Goal: Use online tool/utility: Use online tool/utility

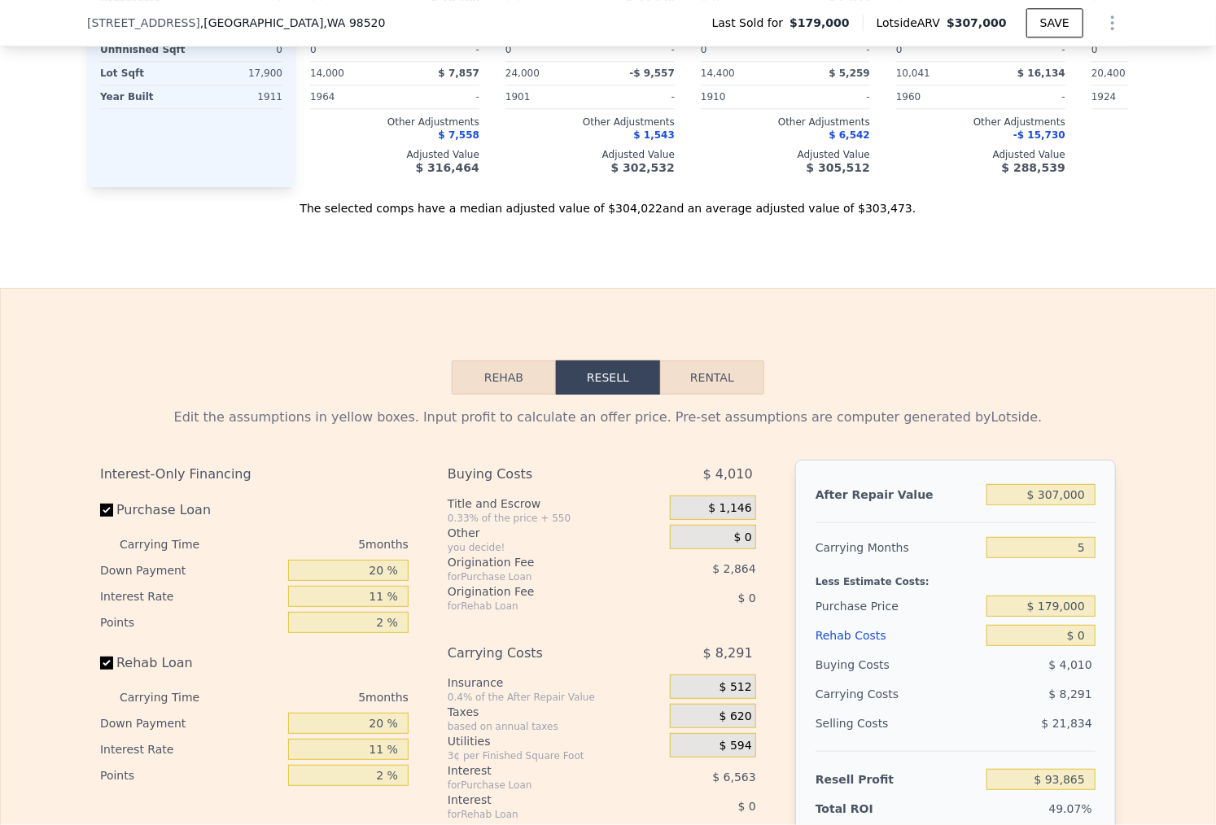
scroll to position [2077, 0]
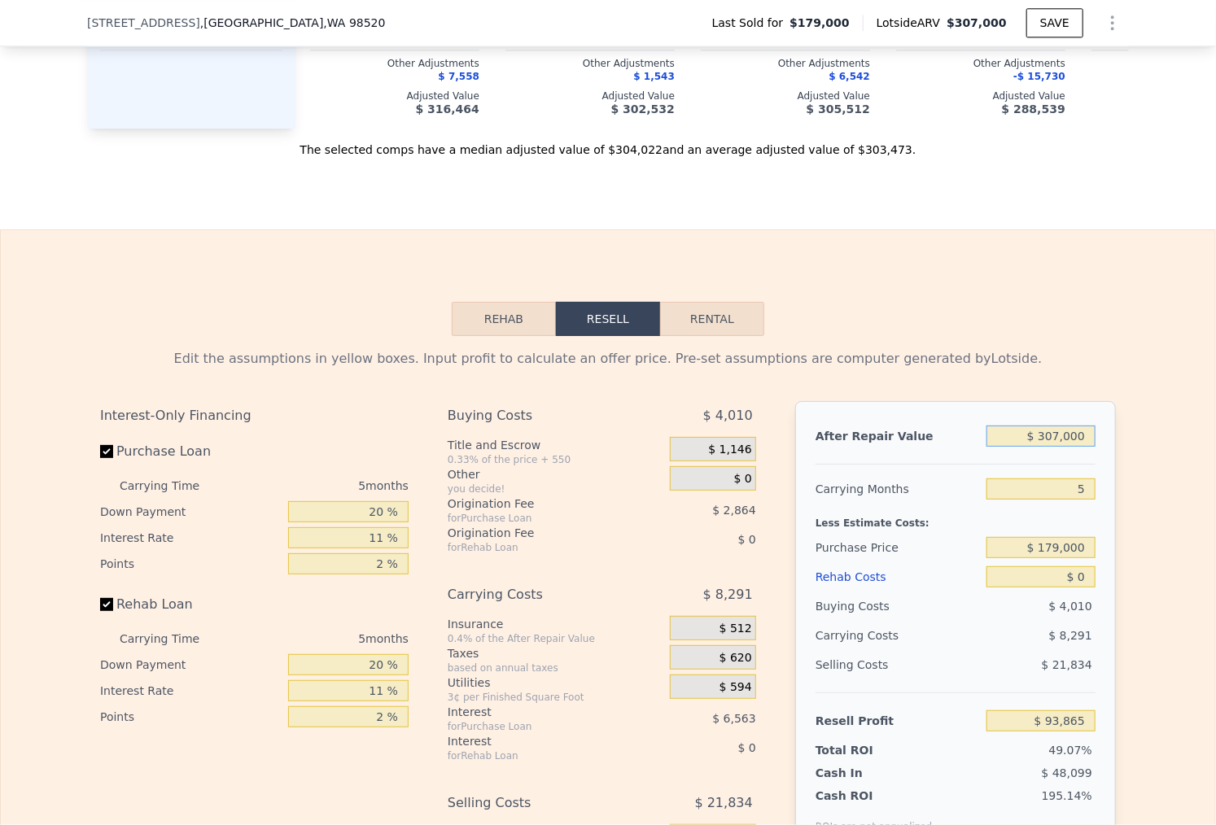
click at [1047, 426] on input "$ 307,000" at bounding box center [1040, 436] width 109 height 21
type input "$ 3"
type input "-$ 191,336"
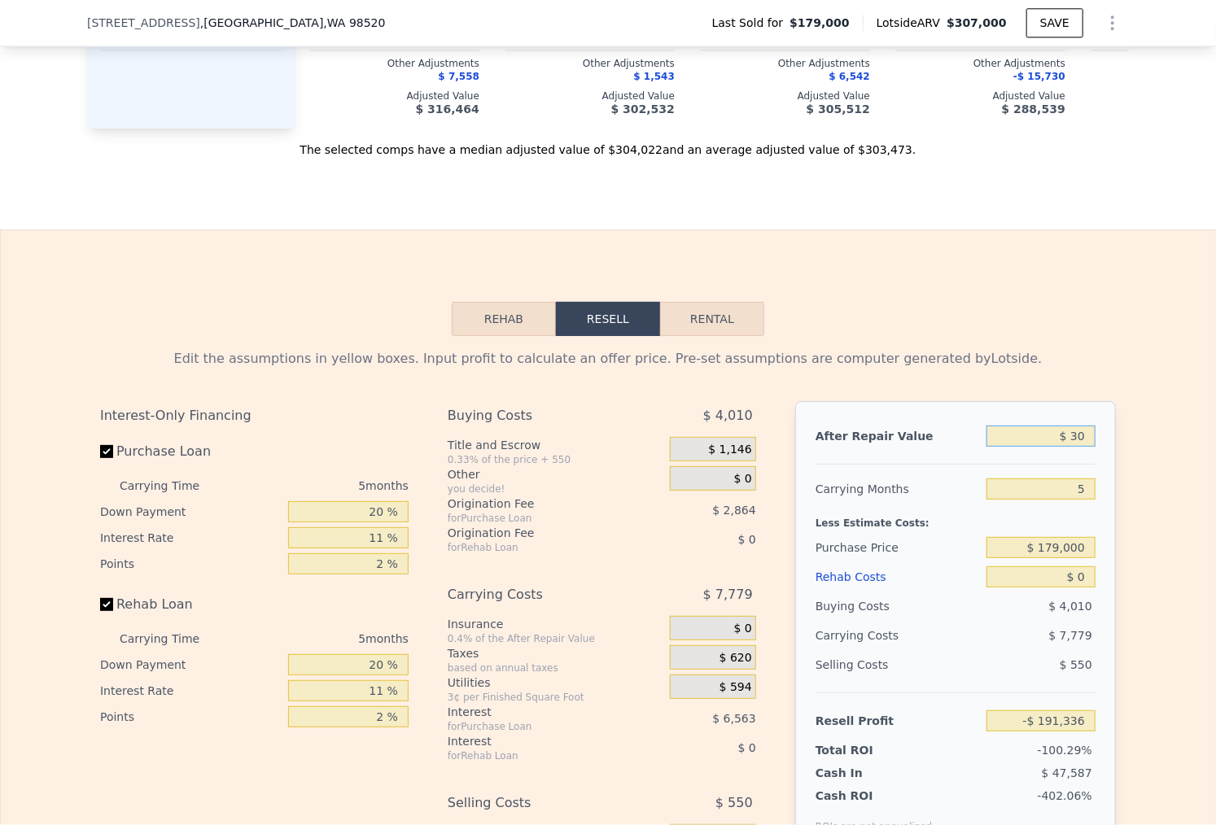
type input "$ 305"
type input "-$ 191,057"
type input "$ 3,050"
type input "-$ 188,505"
type input "$ 305,000"
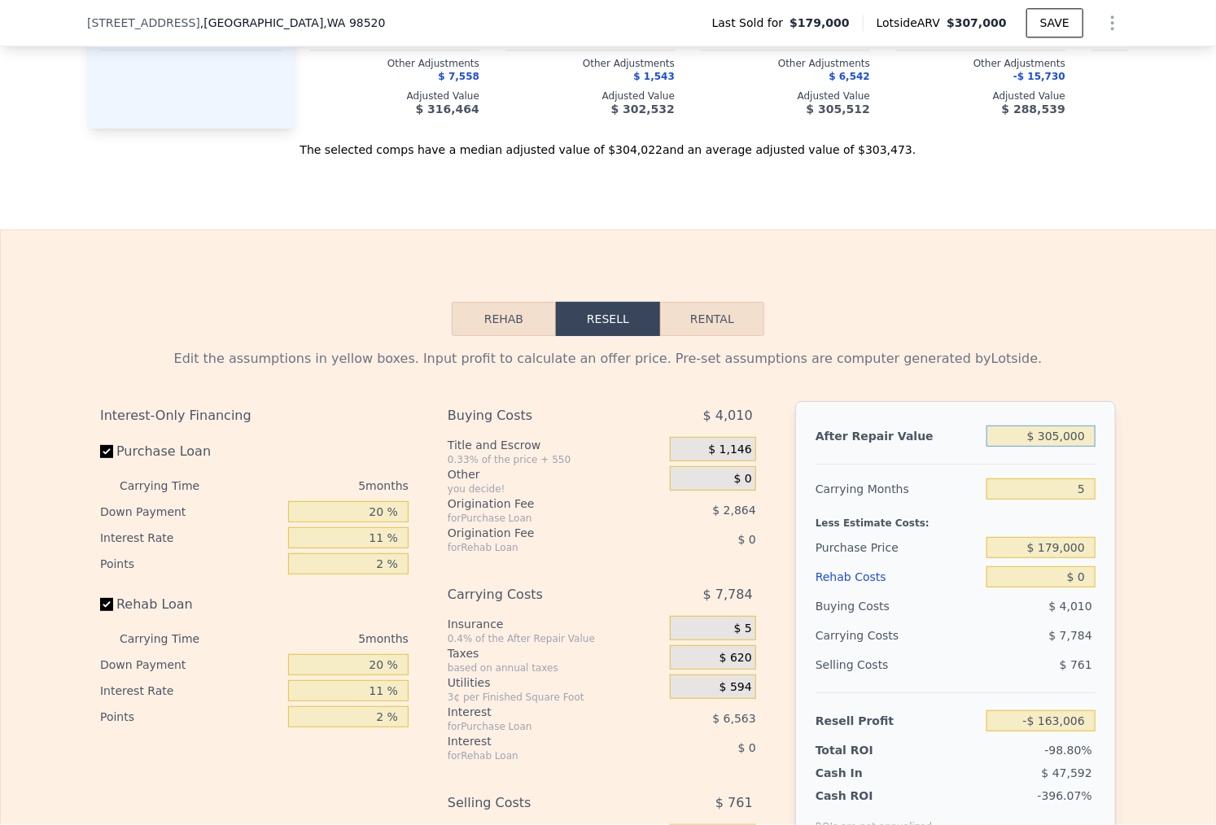
type input "$ 92,007"
type input "$ 30,500"
type input "-$ 163,006"
type input "$ 3"
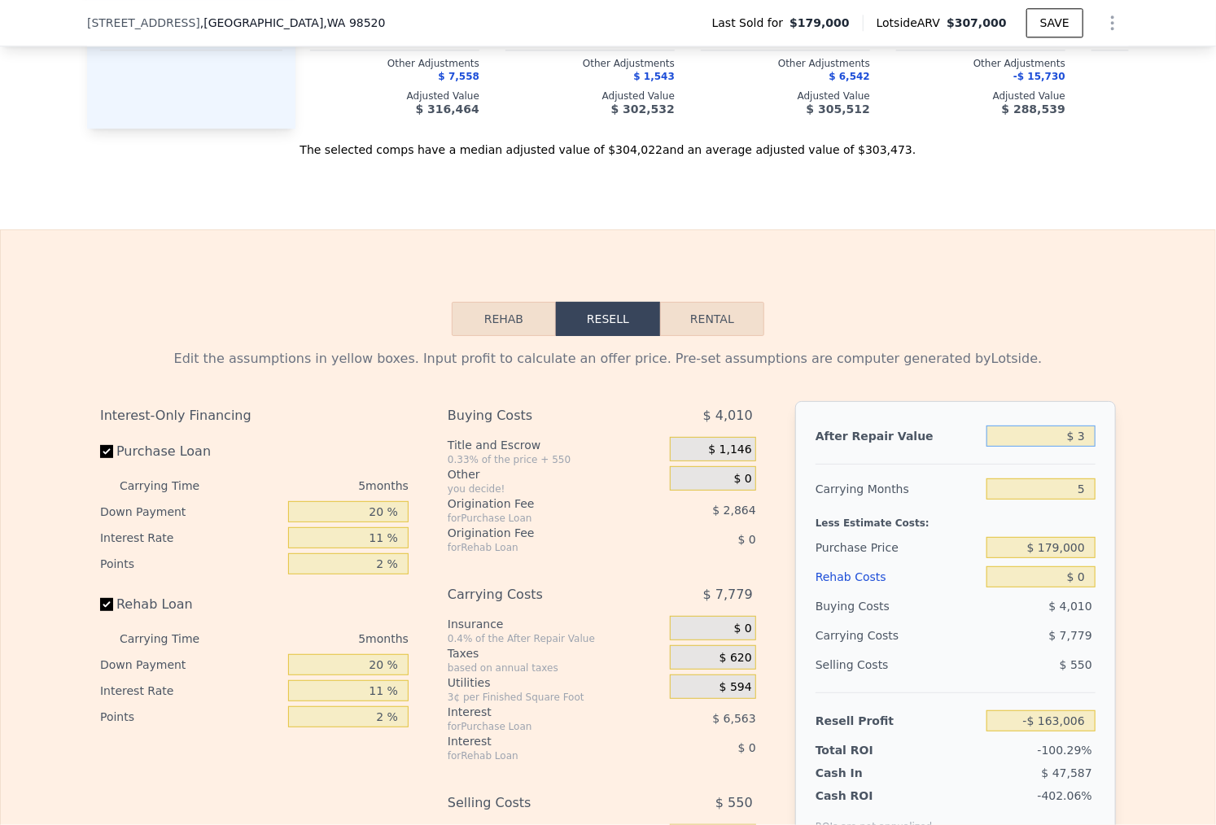
type input "-$ 191,336"
type input "$ 23"
type input "-$ 191,318"
type input "$ 293"
type input "-$ 191,066"
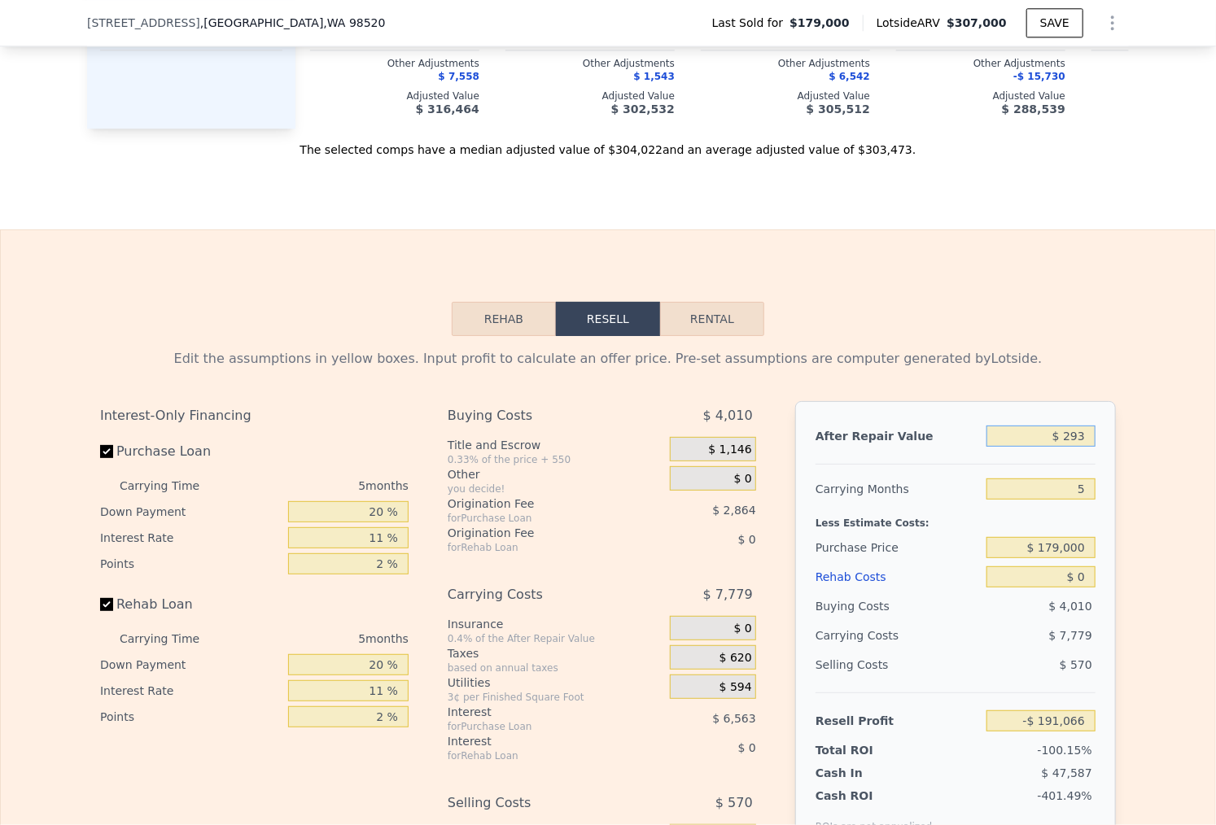
type input "$ 23"
type input "-$ 191,318"
type input "$ 3"
type input "-$ 191,336"
type input "$ 305"
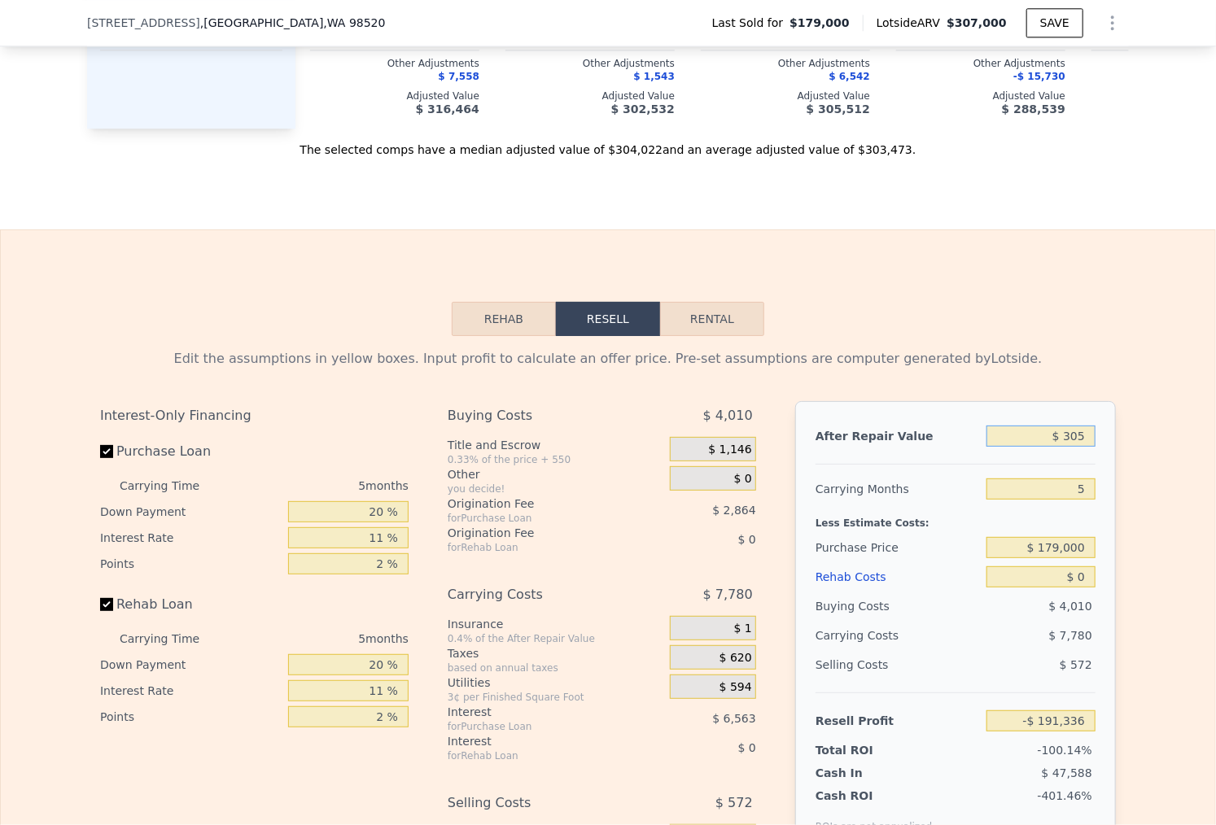
type input "-$ 191,057"
type input "$ 3,050"
type input "-$ 188,505"
type input "$ 30,500"
type input "-$ 163,006"
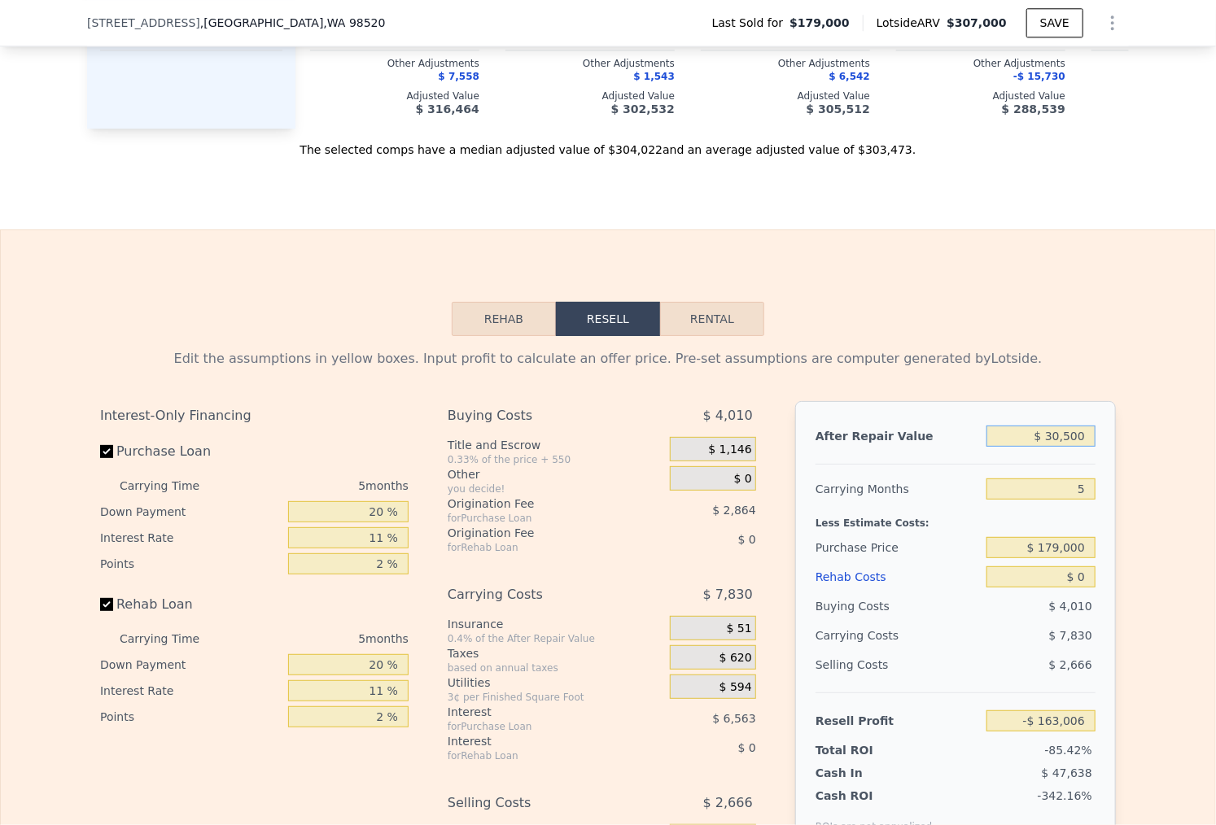
type input "$ 305,000"
type input "$ 92,007"
type input "$ 305,000"
click at [1059, 545] on input "$ 179,000" at bounding box center [1040, 547] width 109 height 21
click at [1059, 546] on input "$ 179,000" at bounding box center [1040, 547] width 109 height 21
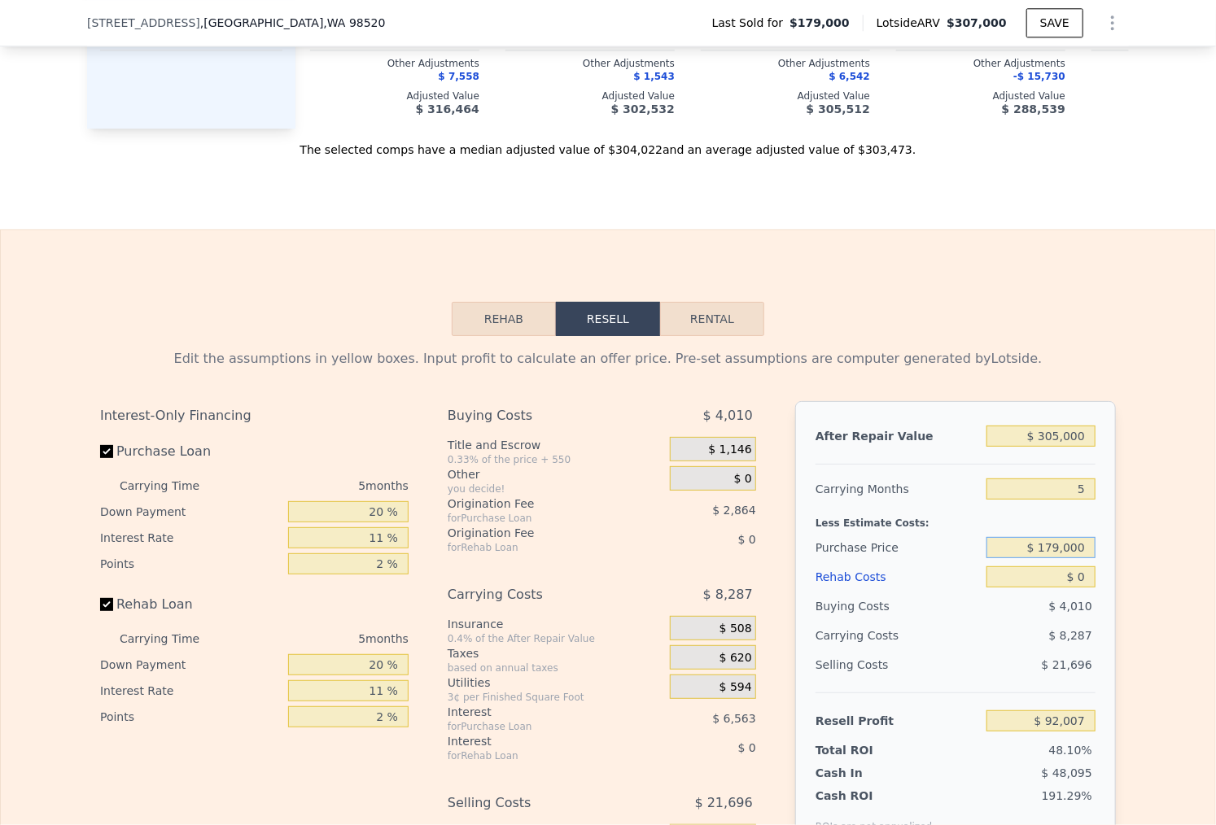
click at [1059, 545] on input "$ 179,000" at bounding box center [1040, 547] width 109 height 21
type input "$ 175,000"
type input "$ 96,234"
click at [1058, 570] on input "$ 0" at bounding box center [1040, 576] width 109 height 21
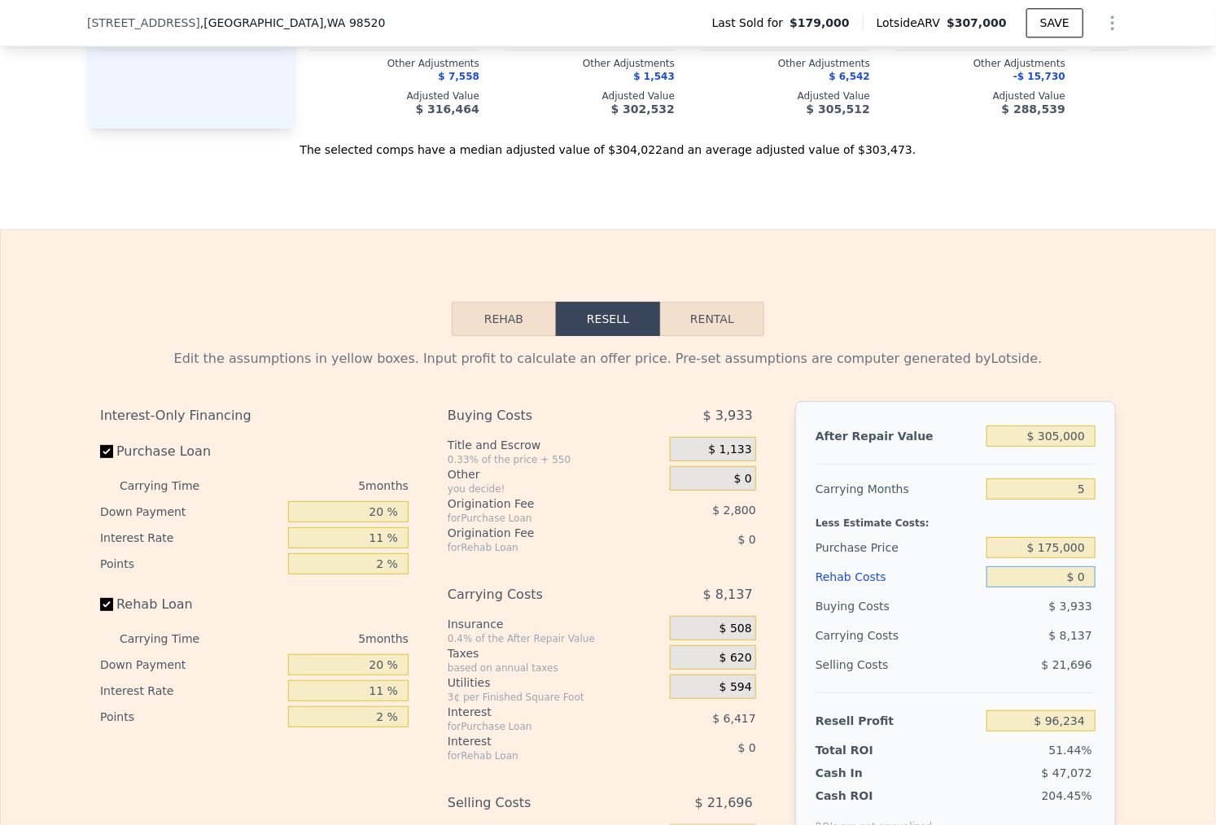
drag, startPoint x: 1058, startPoint y: 570, endPoint x: 1041, endPoint y: 572, distance: 16.4
click at [1058, 570] on input "$ 0" at bounding box center [1040, 576] width 109 height 21
type input "$ 750"
type input "$ 95,442"
type input "$ 7,500"
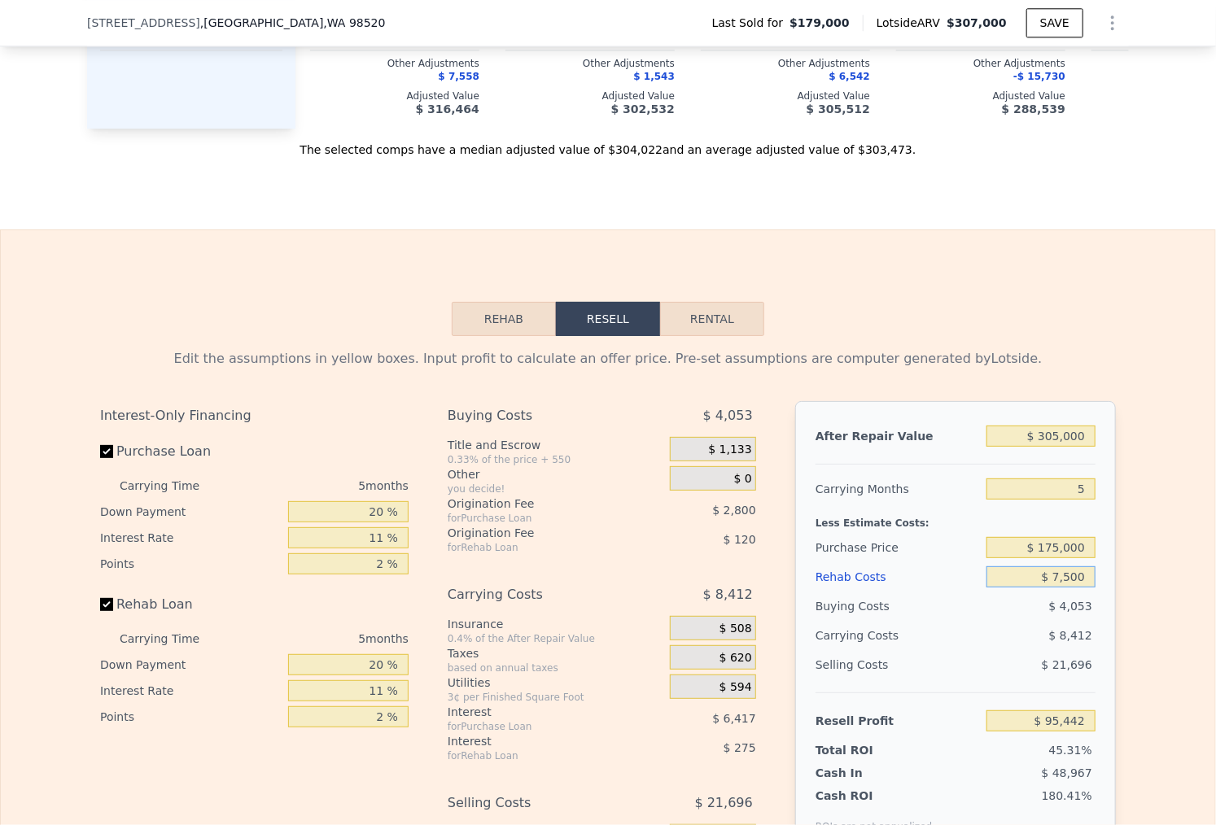
type input "$ 88,339"
type input "$ 75,000"
type input "$ 17,284"
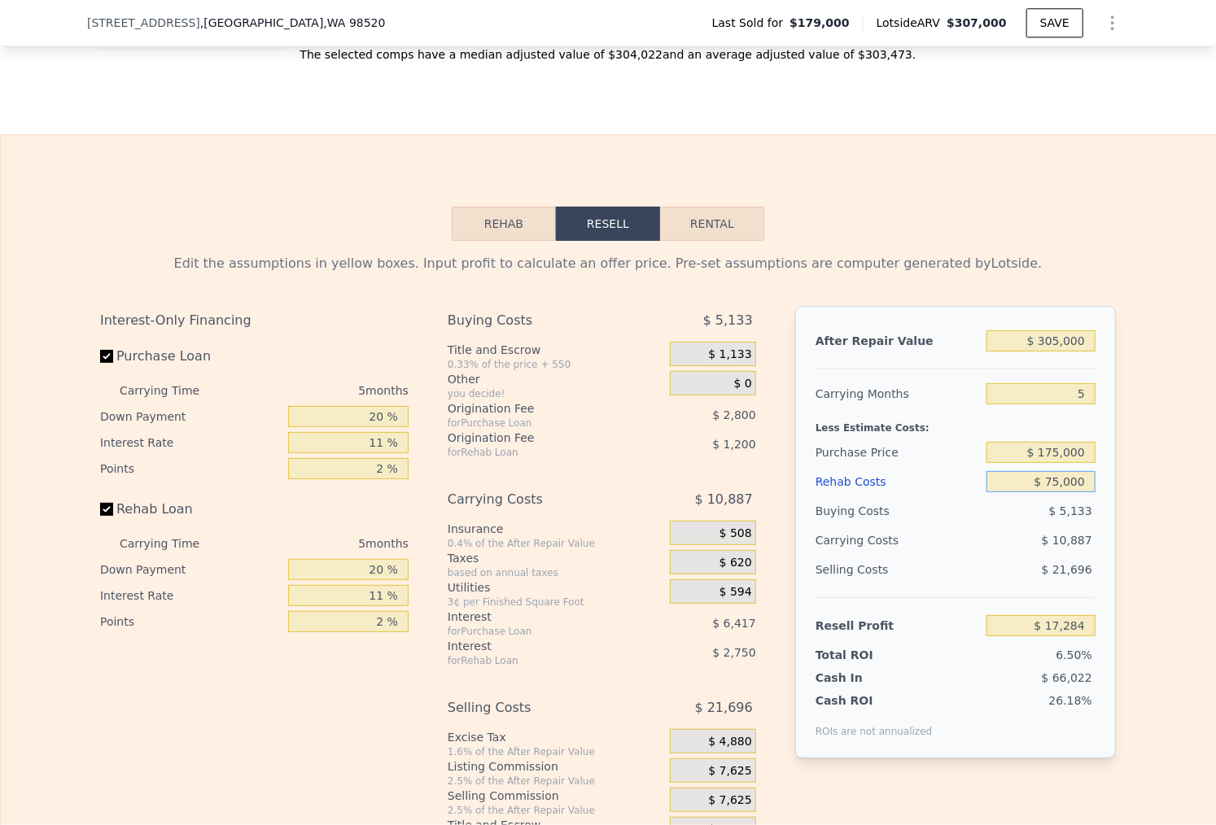
scroll to position [2287, 0]
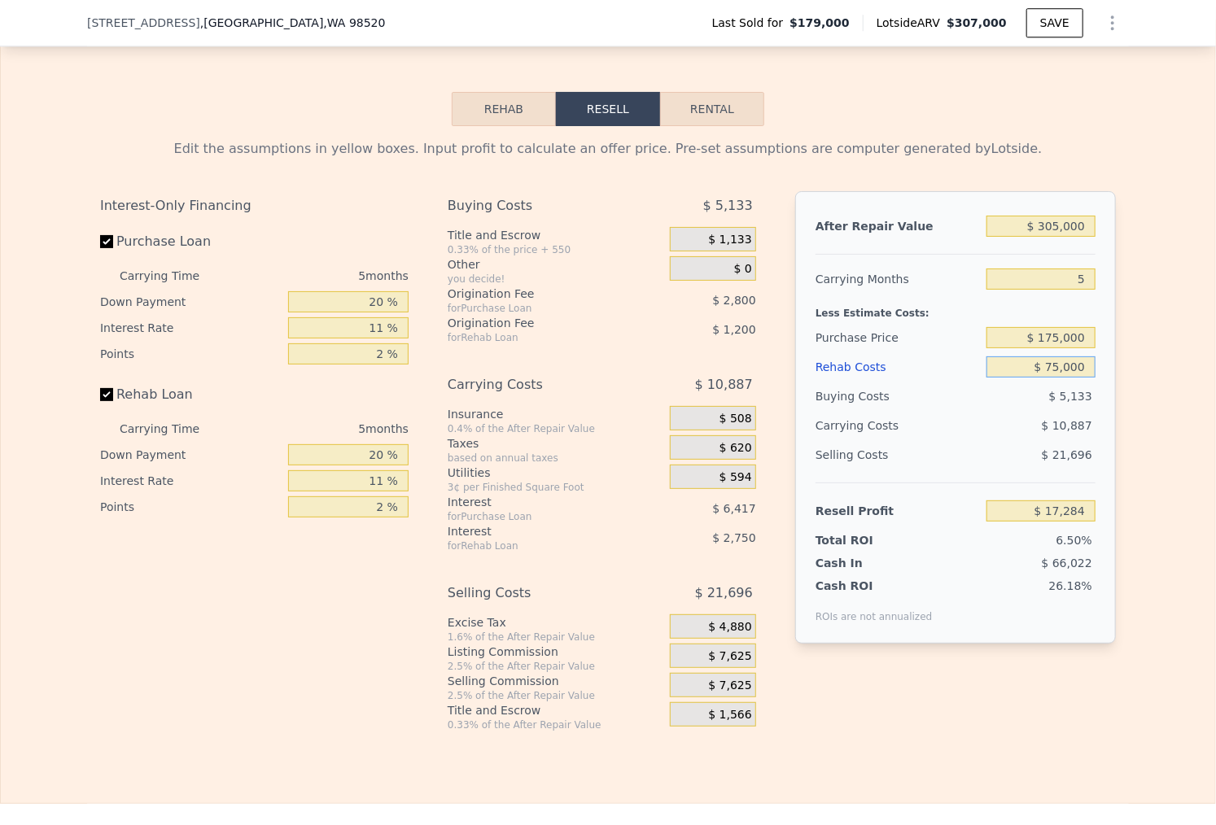
type input "$ 75,000"
click at [735, 651] on span "$ 7,625" at bounding box center [729, 656] width 43 height 15
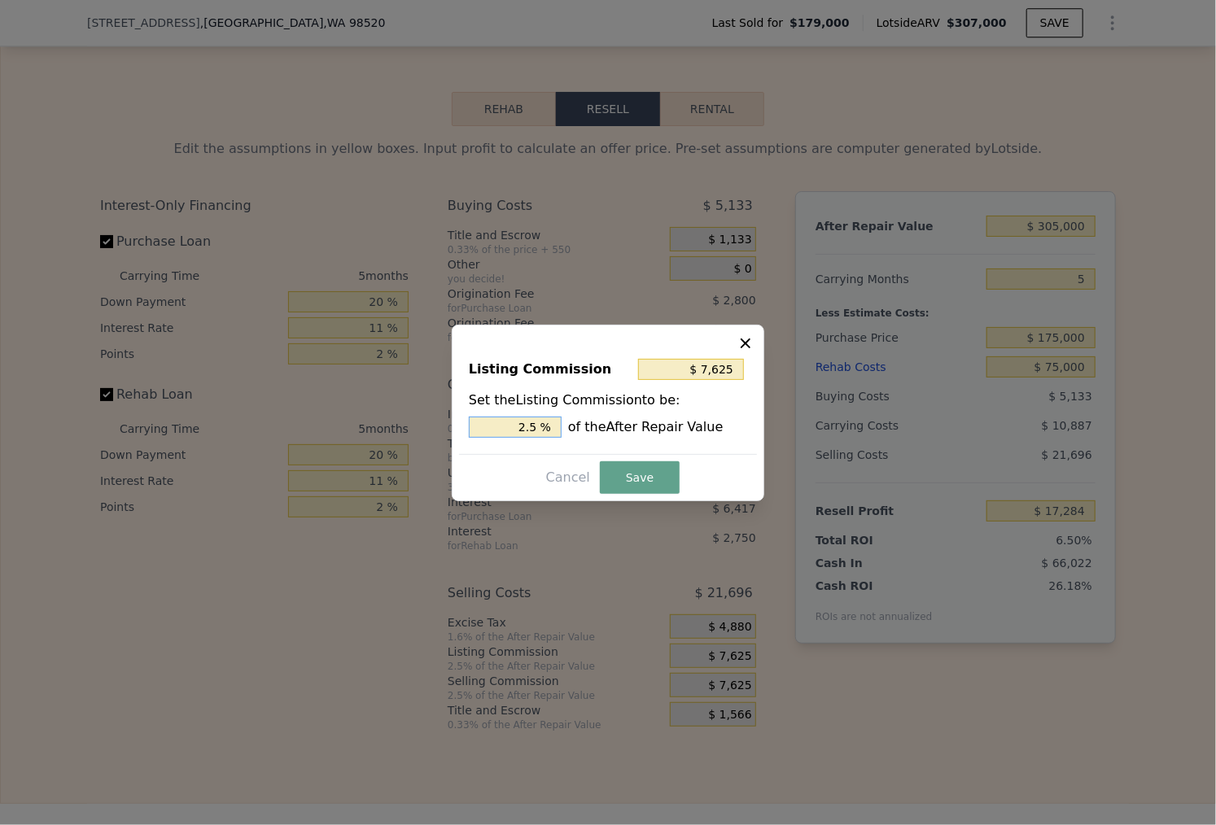
click at [502, 424] on input "2.5 %" at bounding box center [515, 427] width 93 height 21
click at [503, 423] on input "2.5 %" at bounding box center [515, 427] width 93 height 21
type input "$ 3,050"
type input "1 %"
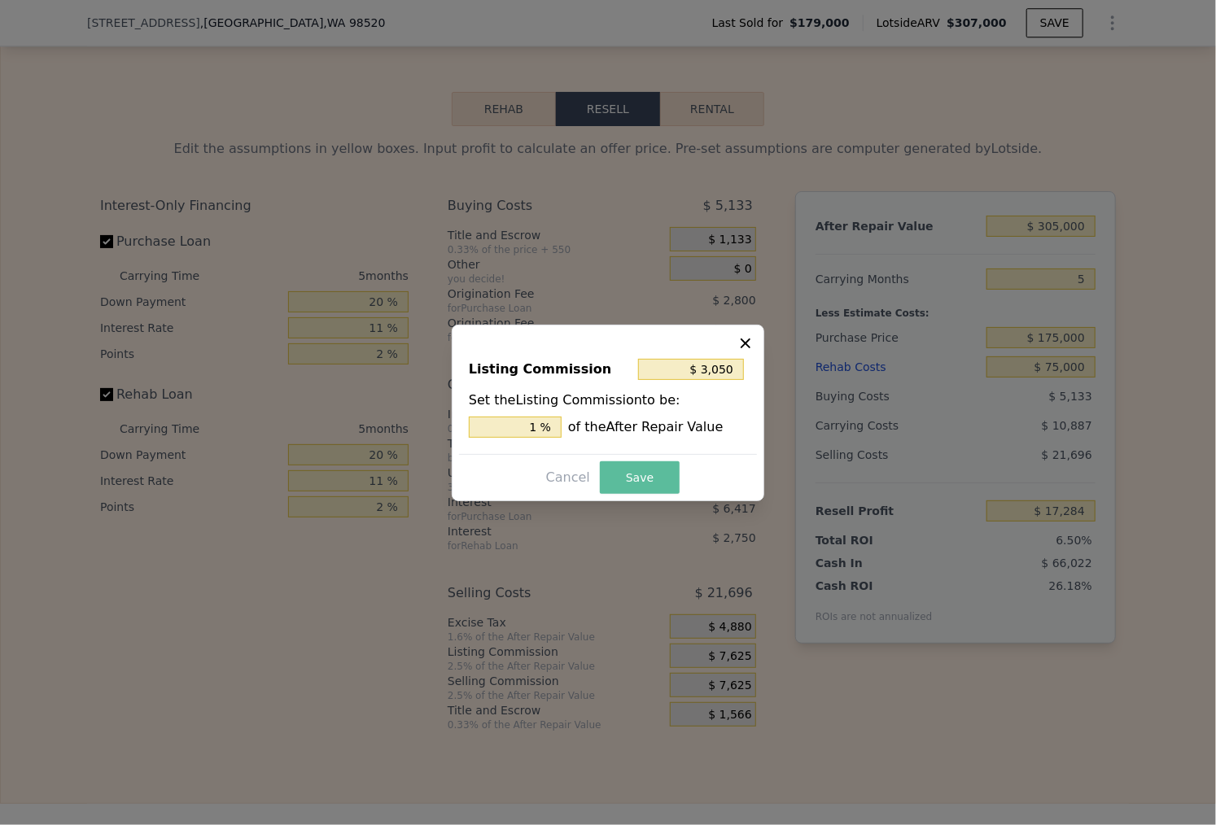
click at [627, 476] on button "Save" at bounding box center [640, 477] width 80 height 33
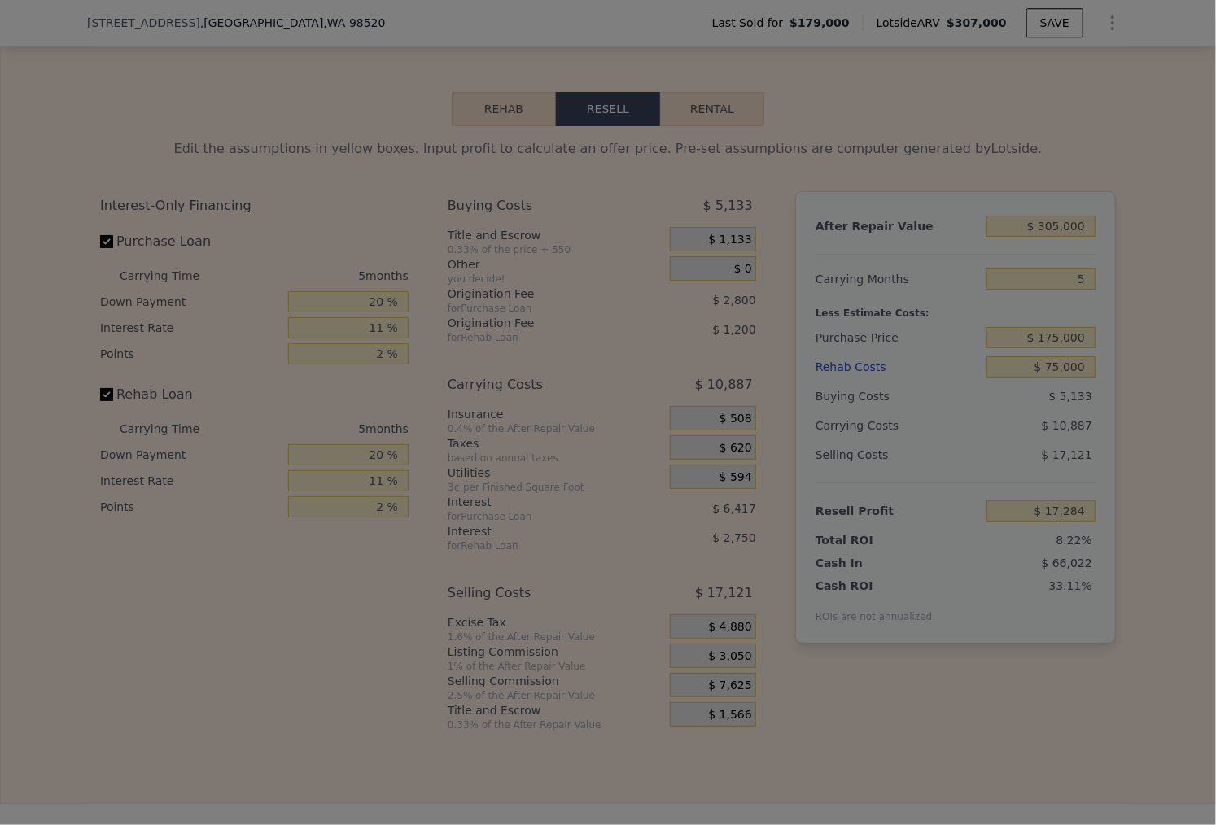
type input "$ 21,859"
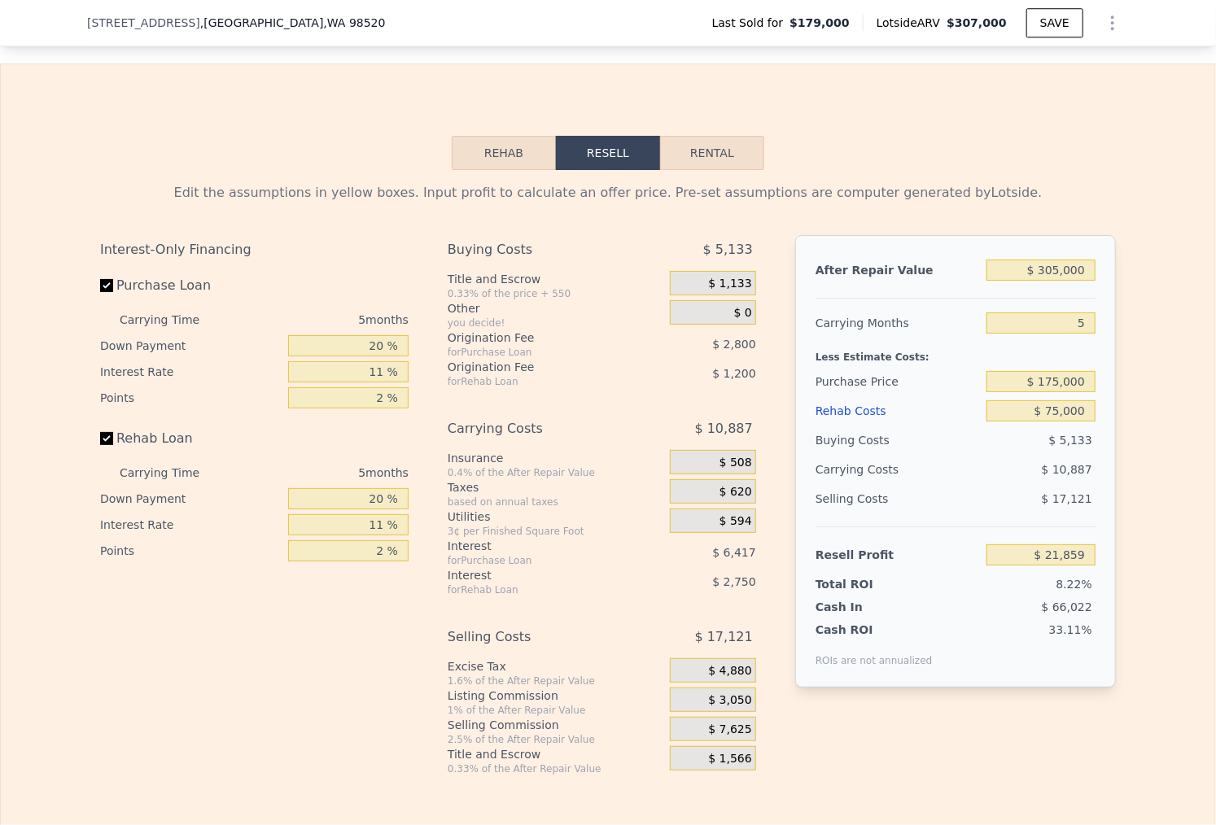
scroll to position [2233, 0]
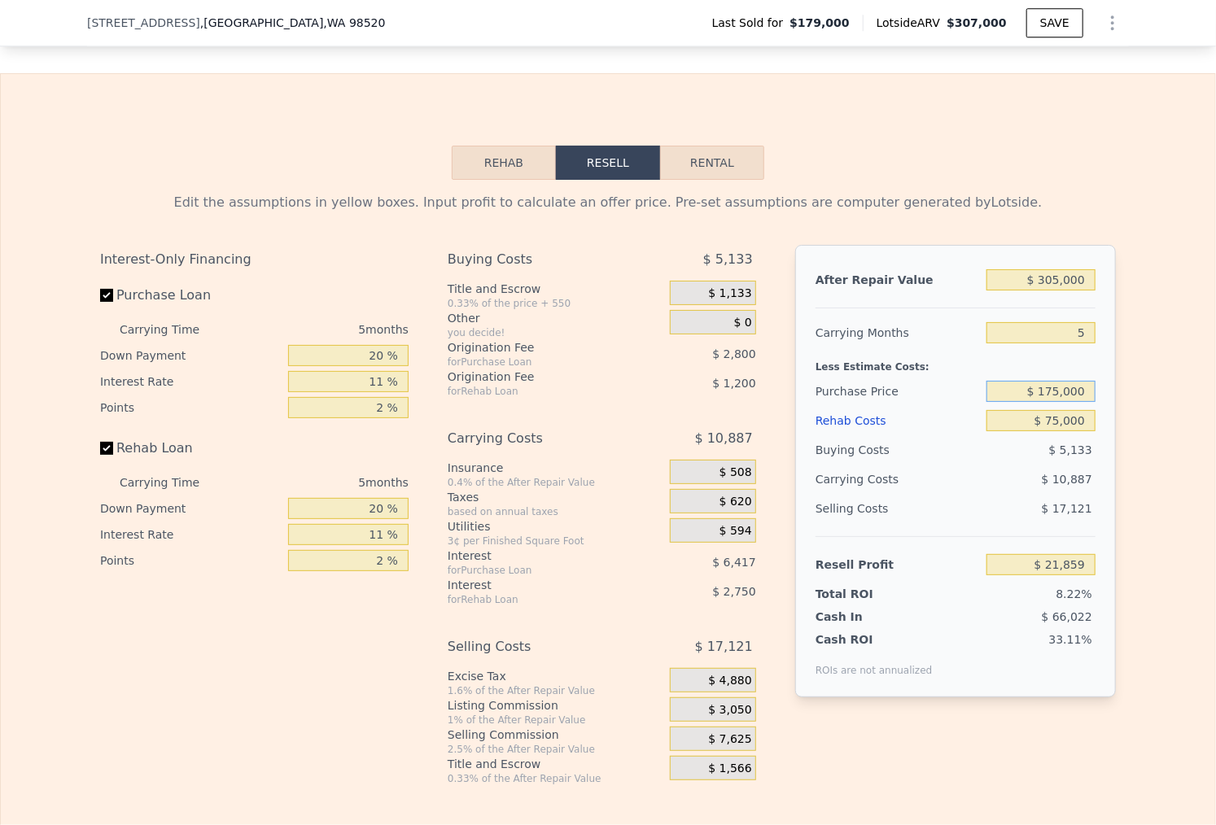
click at [1063, 391] on input "$ 175,000" at bounding box center [1040, 391] width 109 height 21
type input "$ 165,000"
click at [1098, 359] on div "After Repair Value $ 305,000 Carrying Months 5 Less Estimate Costs: Purchase Pr…" at bounding box center [955, 471] width 321 height 452
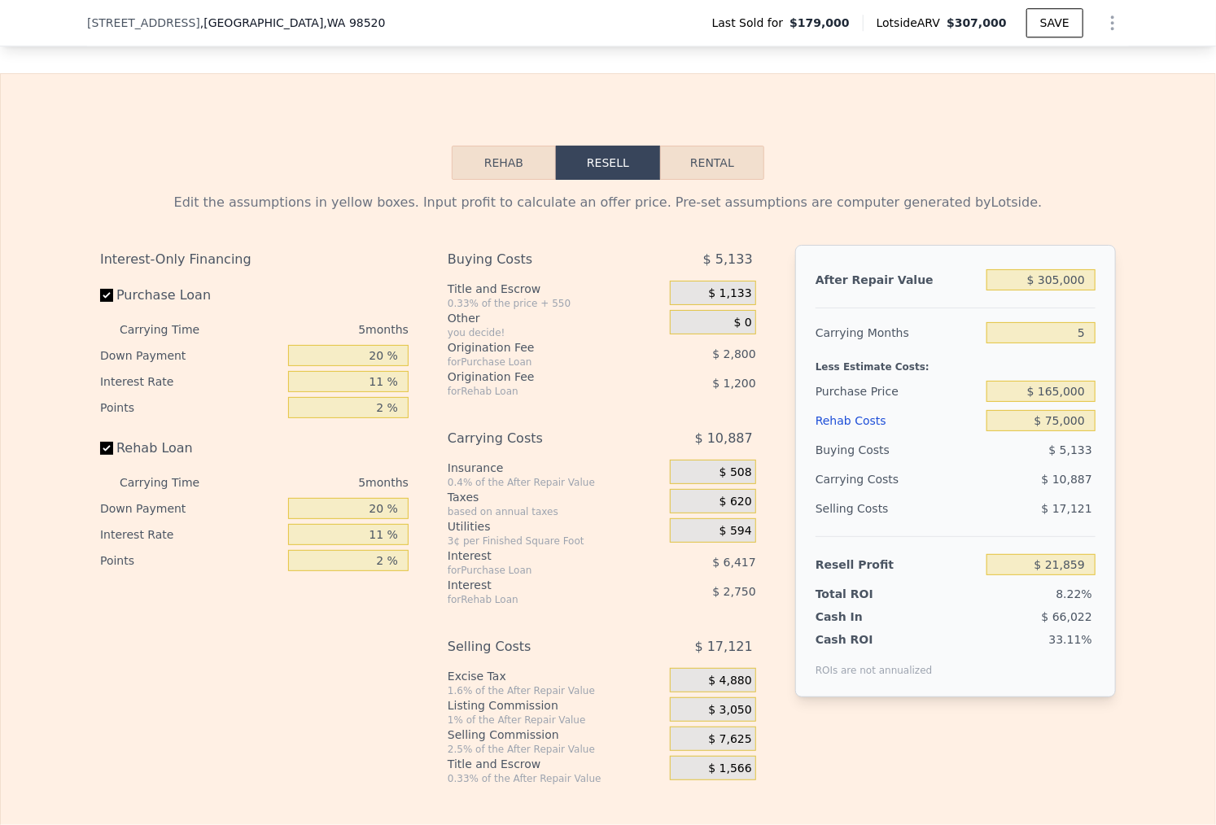
type input "$ 32,418"
click at [1077, 388] on input "$ 165,000" at bounding box center [1040, 391] width 109 height 21
type input "$ 160,000"
click at [1072, 359] on div "Less Estimate Costs:" at bounding box center [955, 361] width 280 height 29
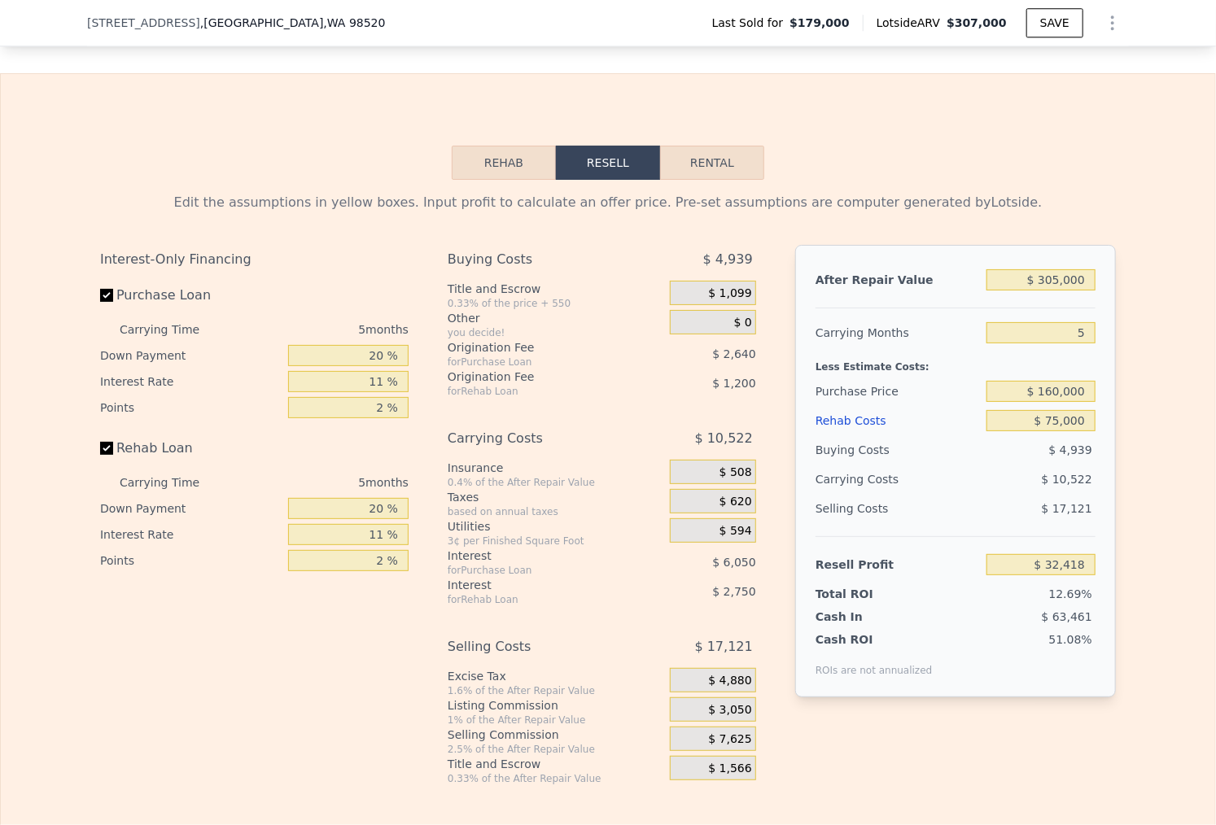
type input "$ 37,699"
type input "$ 307,000"
type input "$ 0"
type input "$ 93,865"
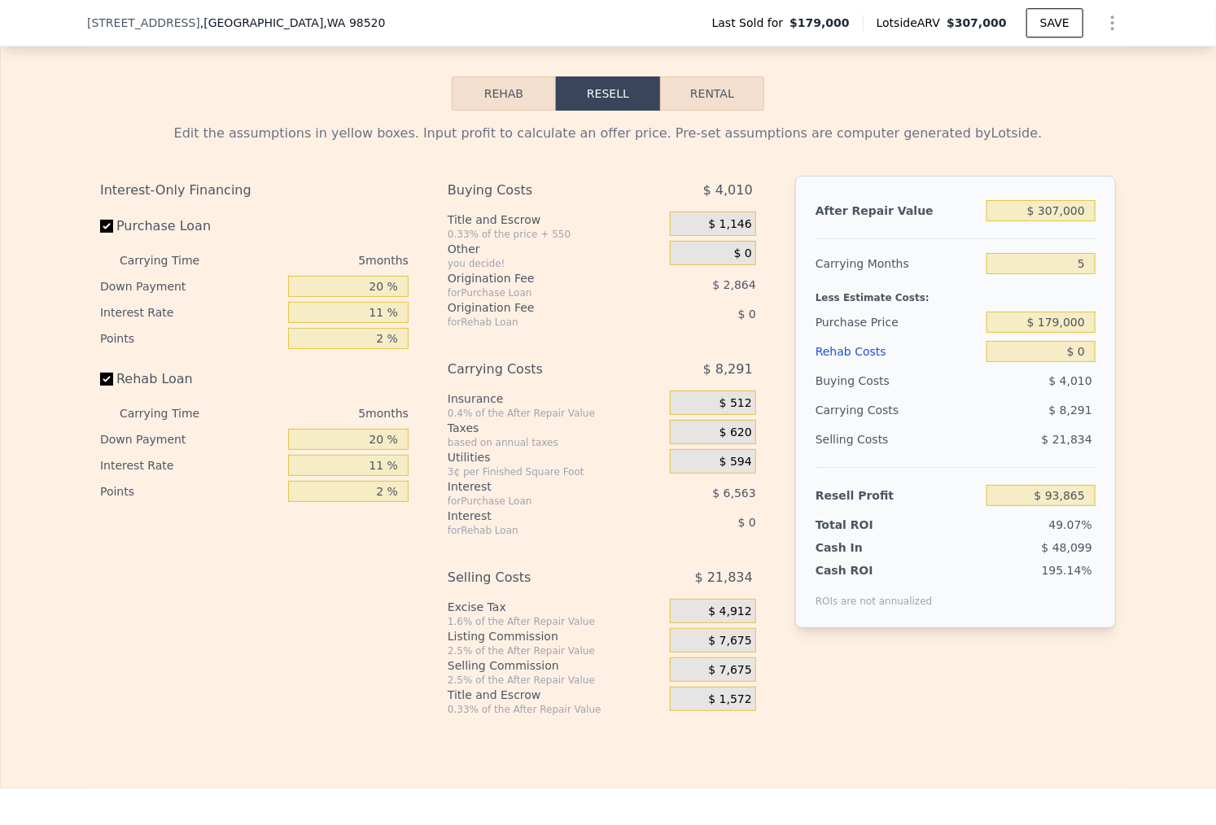
scroll to position [2307, 0]
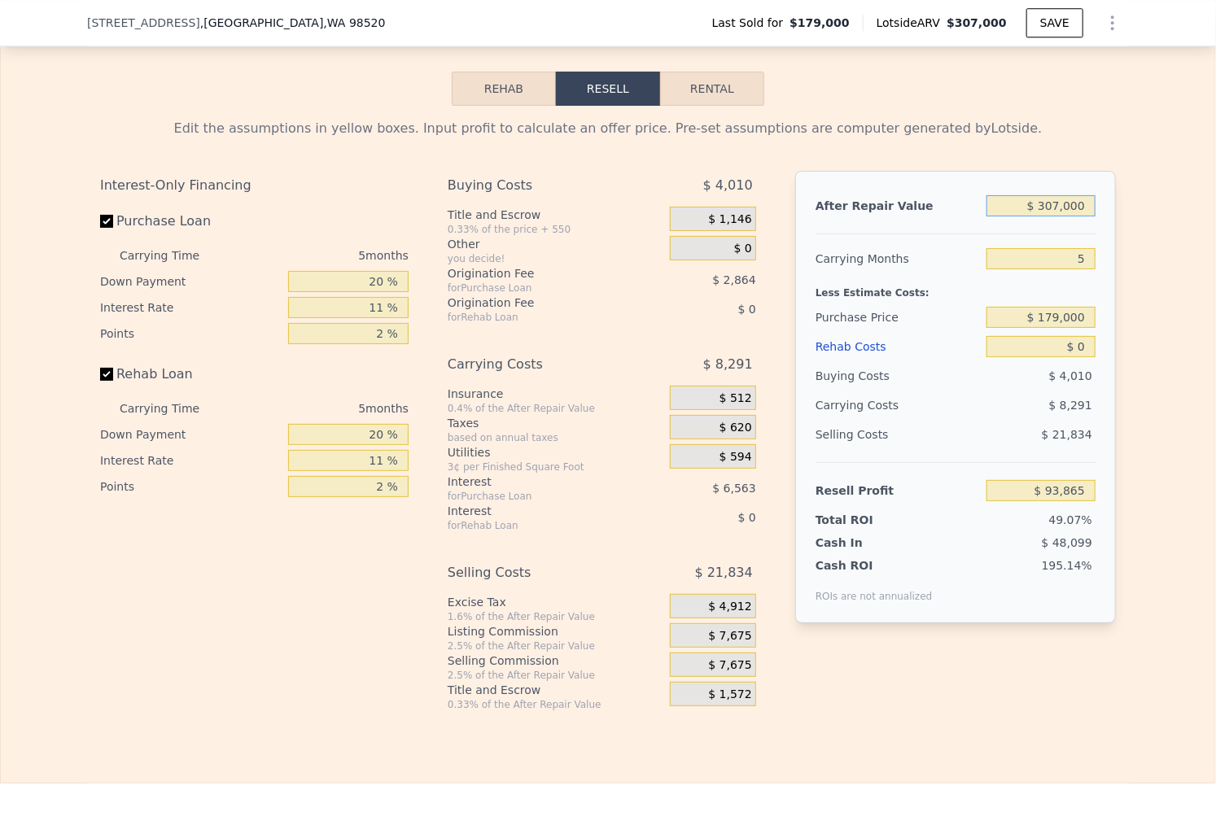
click at [1057, 204] on input "$ 307,000" at bounding box center [1040, 205] width 109 height 21
type input "$ 305"
type input "-$ 191,057"
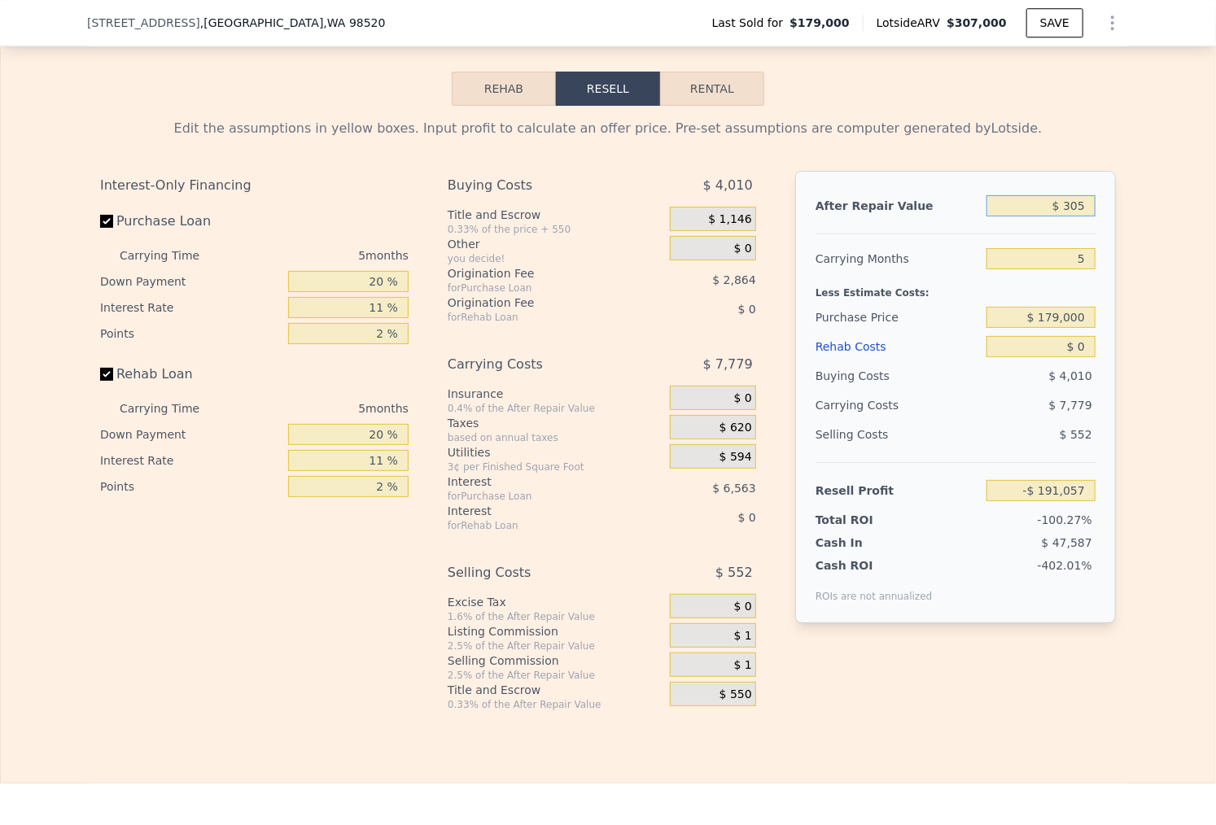
type input "$ 3,050"
type input "-$ 188,505"
type input "$ 30,500"
type input "-$ 163,006"
type input "$ 305,000"
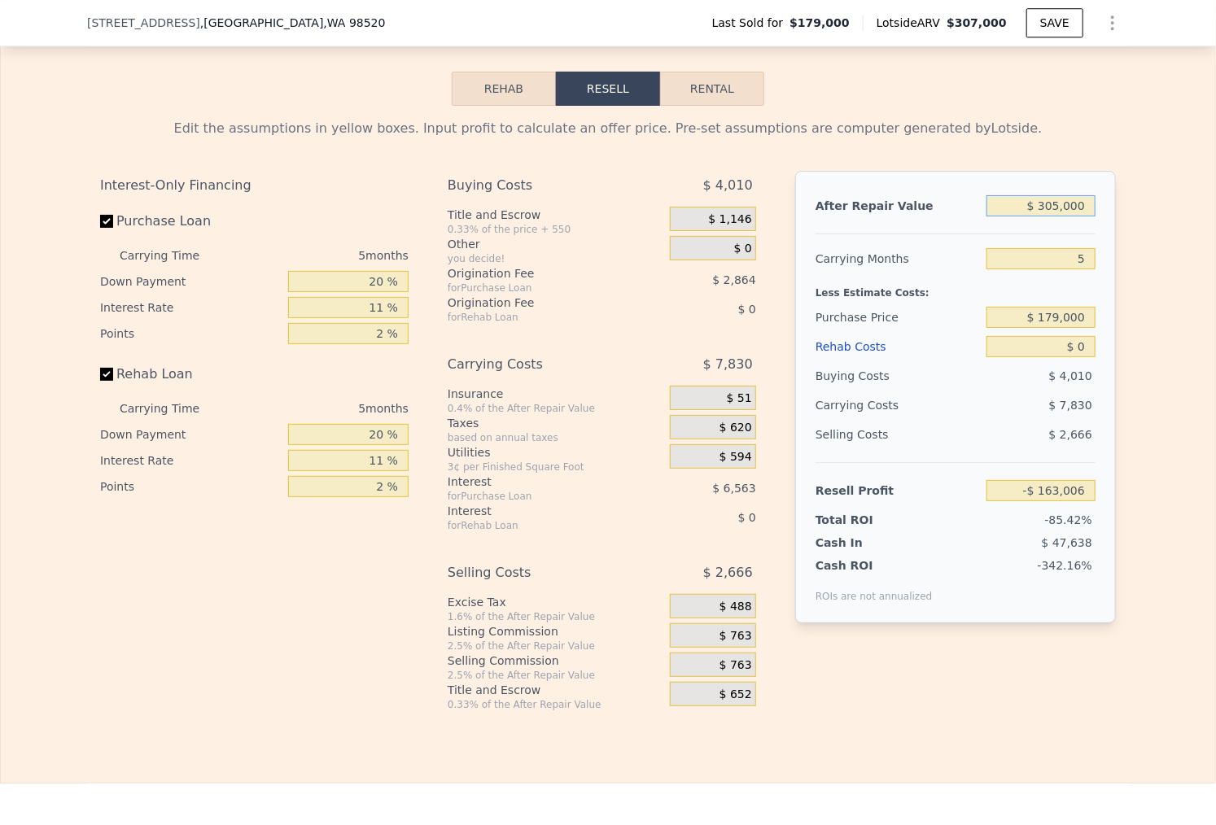
type input "$ 92,007"
type input "$ 305,000"
drag, startPoint x: 1060, startPoint y: 329, endPoint x: 1054, endPoint y: 317, distance: 12.7
click at [1057, 324] on div "After Repair Value $ 305,000 Carrying Months 5 Less Estimate Costs: Purchase Pr…" at bounding box center [955, 397] width 321 height 452
click at [1055, 318] on input "$ 179,000" at bounding box center [1040, 317] width 109 height 21
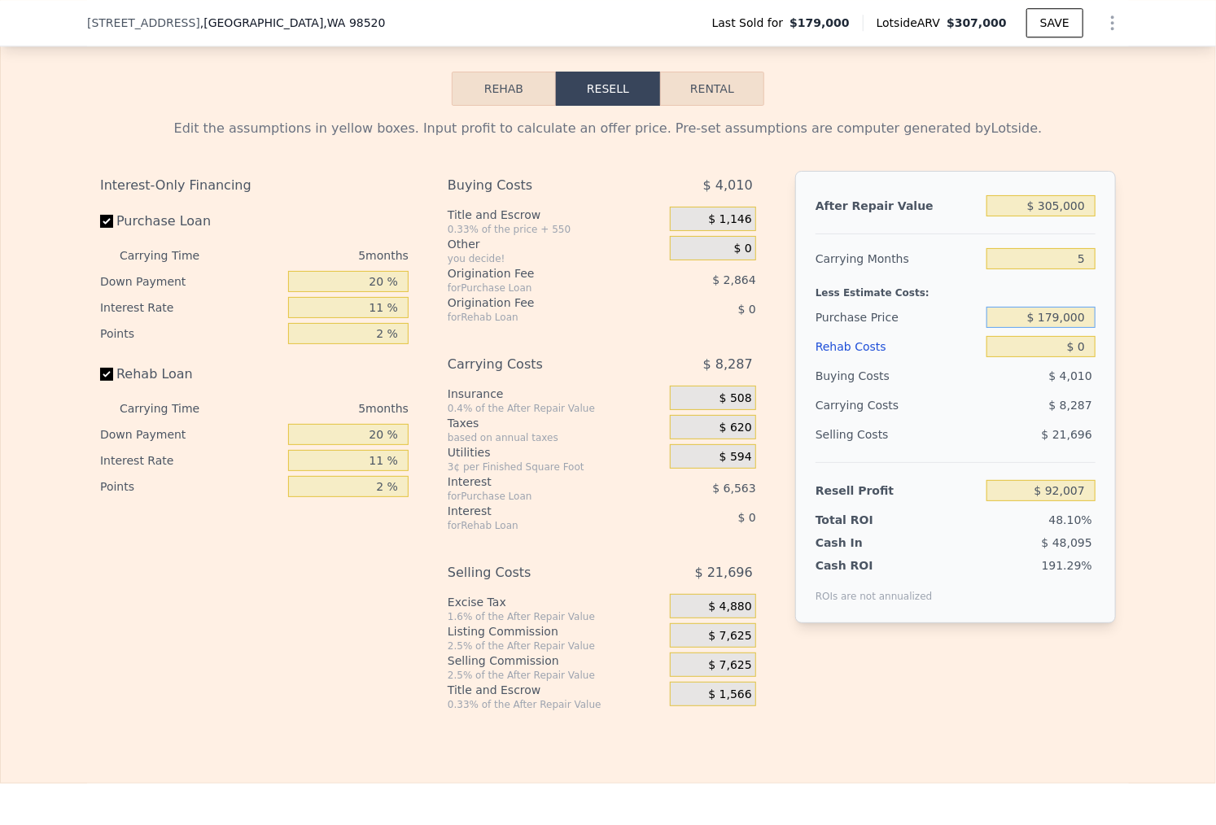
click at [1055, 318] on input "$ 179,000" at bounding box center [1040, 317] width 109 height 21
type input "$ 160,000"
click at [1051, 343] on input "$ 0" at bounding box center [1040, 346] width 109 height 21
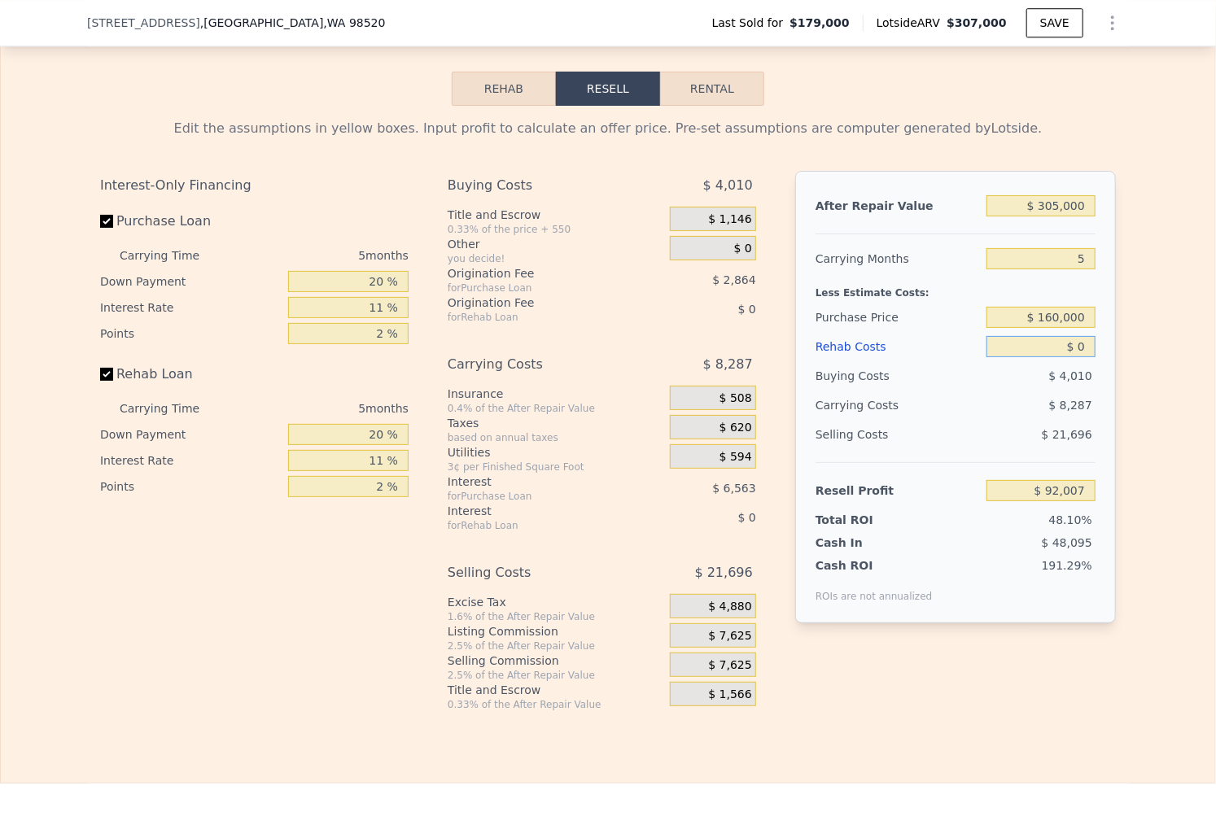
type input "$ 112,074"
click at [1051, 343] on input "$ 0" at bounding box center [1040, 346] width 109 height 21
type input "$ 8"
type input "$ 112,066"
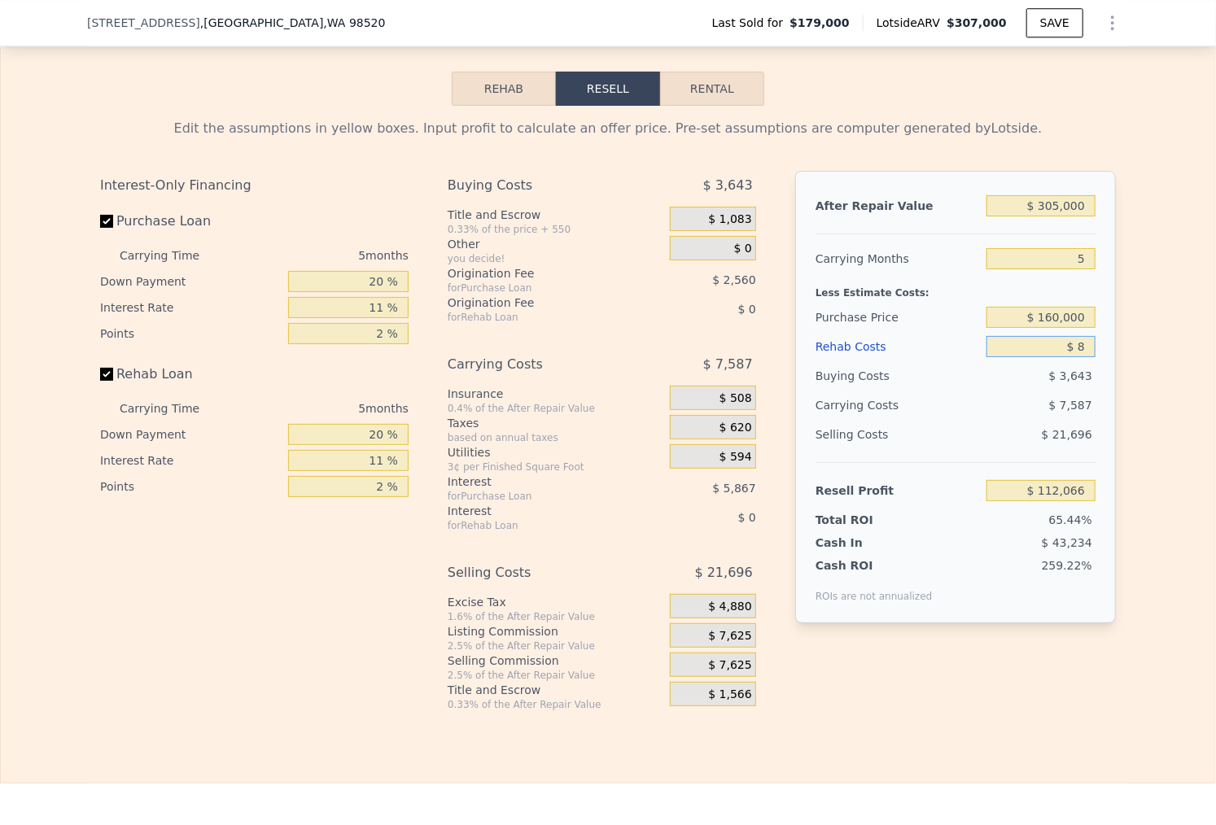
type input "$ 80"
type input "$ 111,988"
type input "$ 8"
type input "$ 112,066"
type input "$ 70"
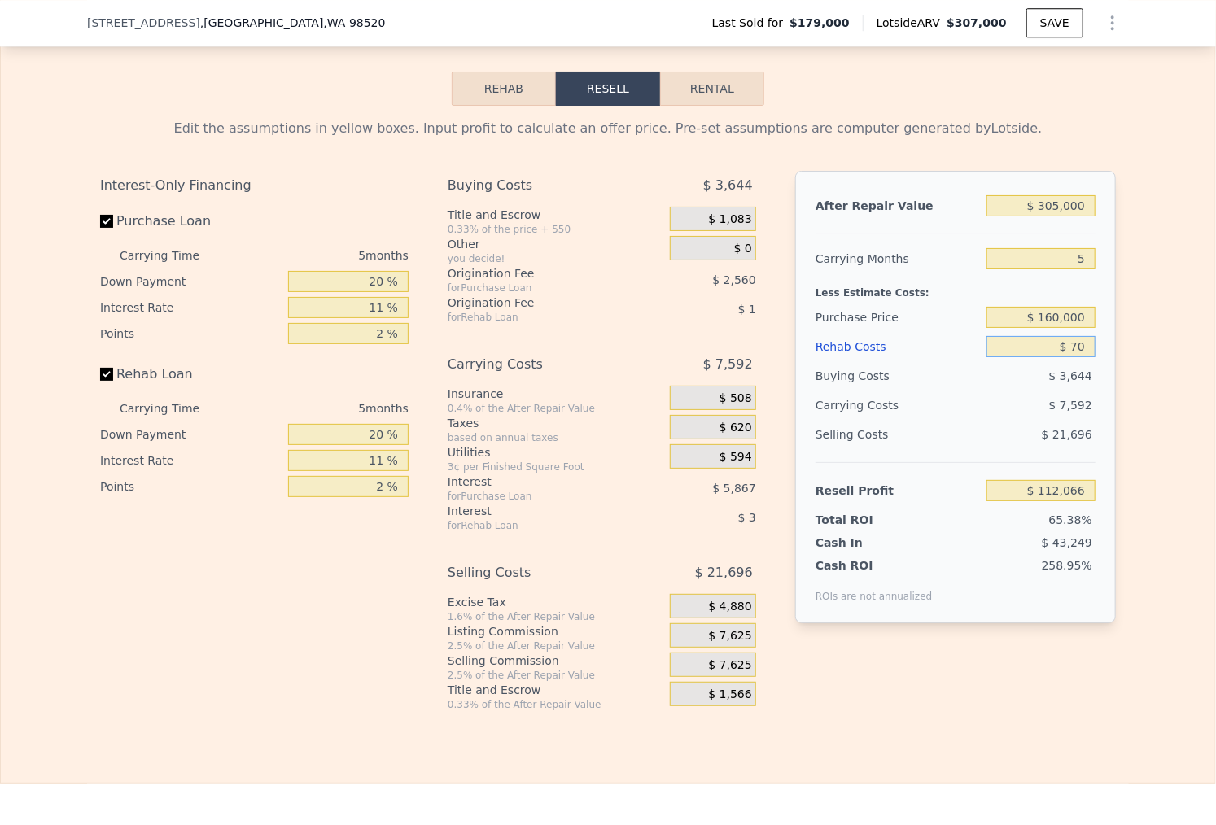
type input "$ 111,998"
type input "$ 700"
type input "$ 111,338"
type input "$ 7,000"
type input "$ 104,707"
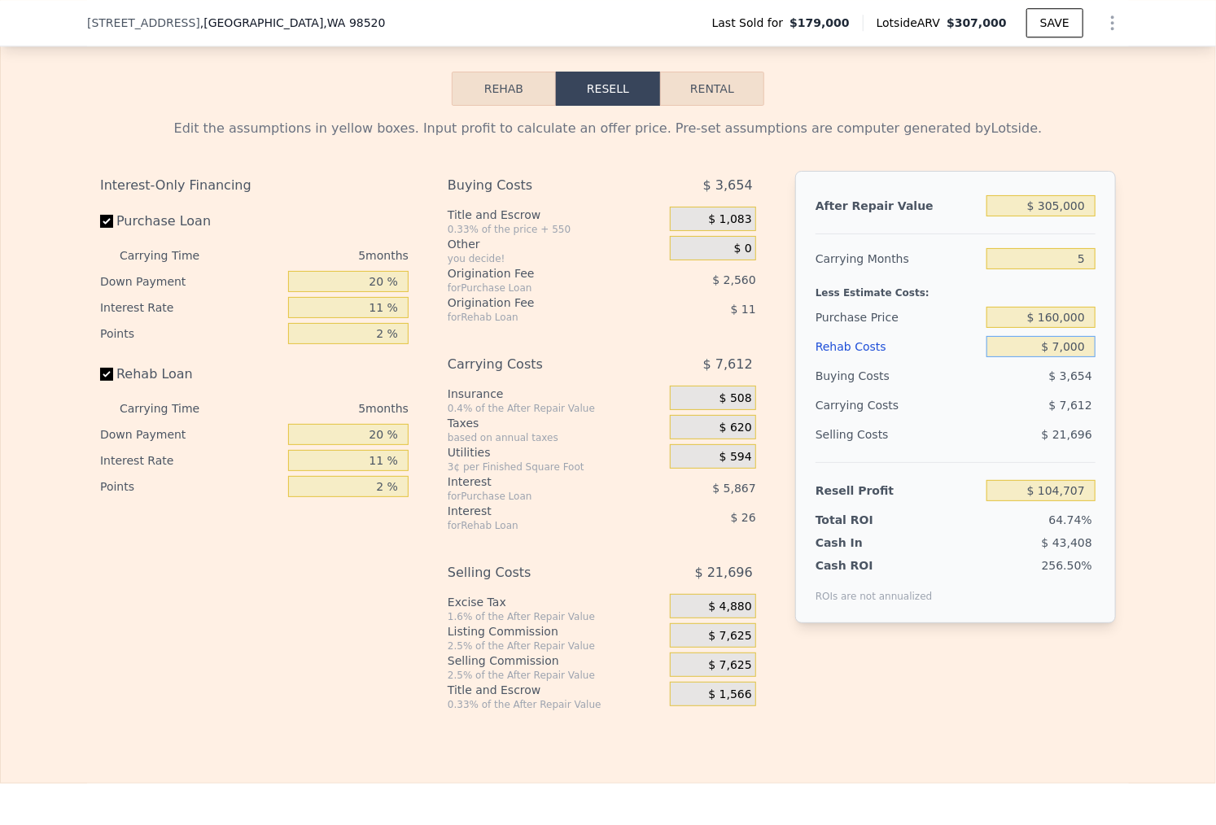
type input "$ 70,000"
type input "$ 38,389"
type input "$ 70,000"
click at [1127, 348] on div "Edit the assumptions in yellow boxes. Input profit to calculate an offer price.…" at bounding box center [607, 408] width 1041 height 605
click at [732, 629] on span "$ 7,625" at bounding box center [729, 636] width 43 height 15
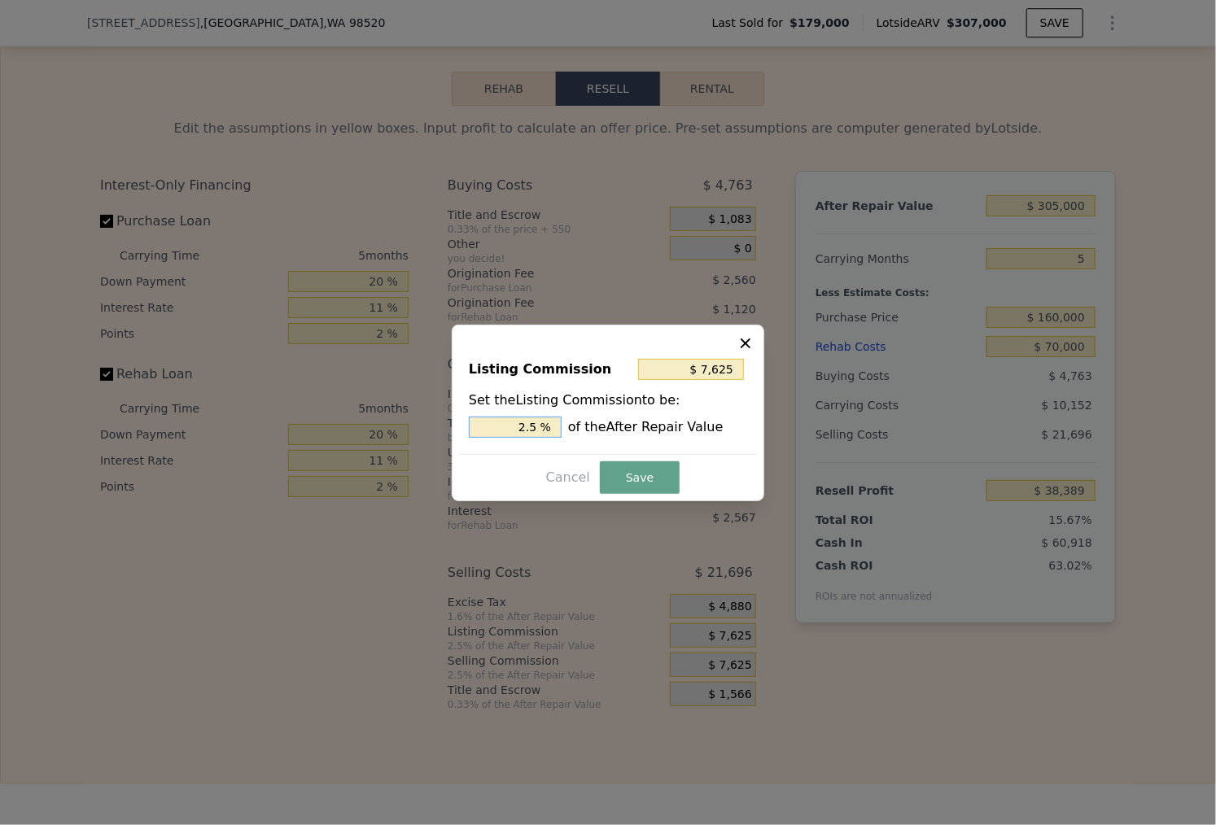
click at [518, 428] on input "2.5 %" at bounding box center [515, 427] width 93 height 21
type input "$ 3,050"
type input "1 %"
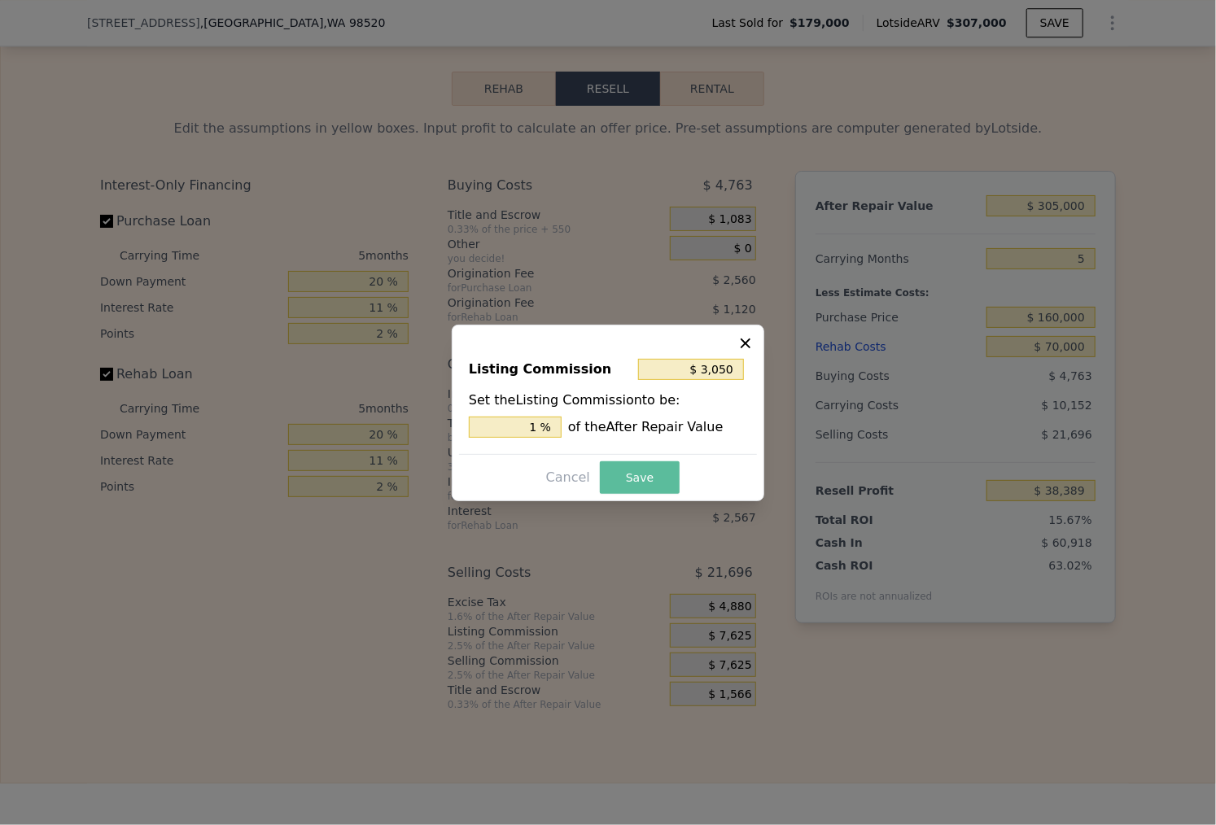
click at [631, 465] on button "Save" at bounding box center [640, 477] width 80 height 33
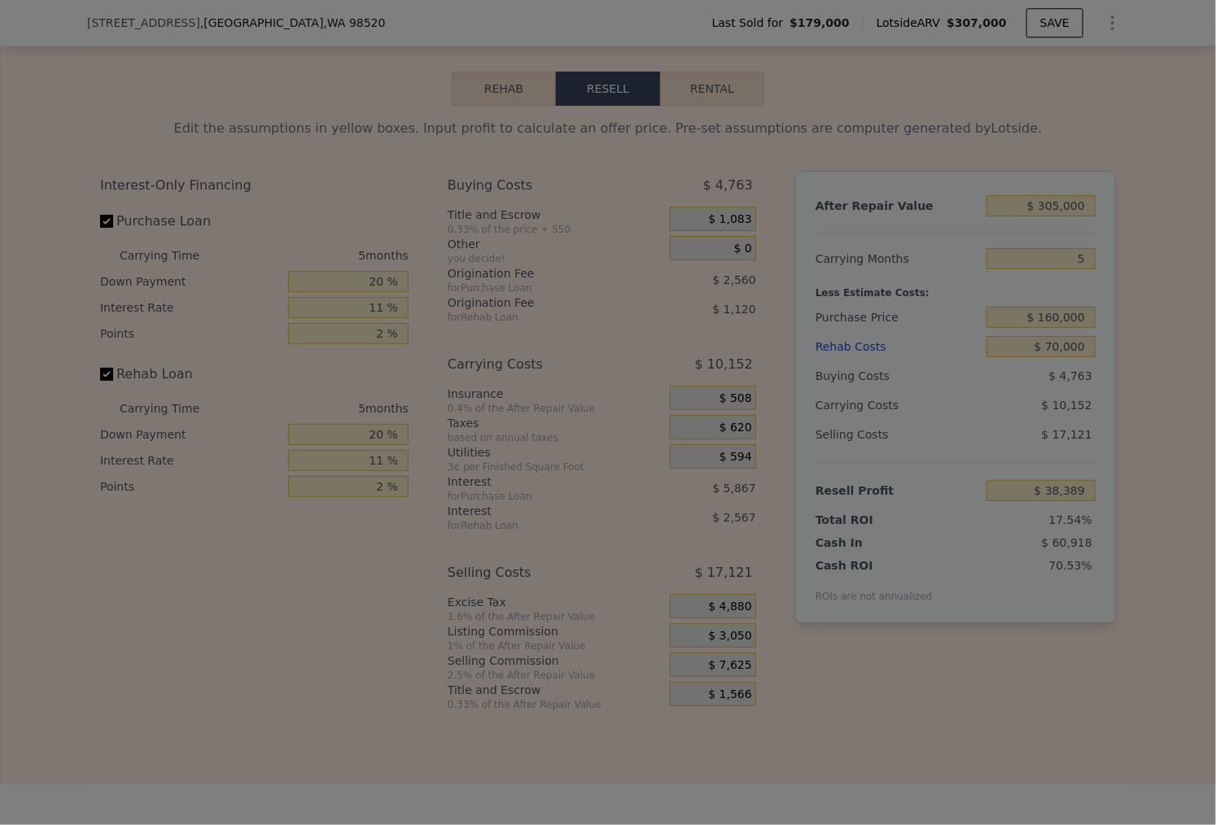
type input "$ 42,964"
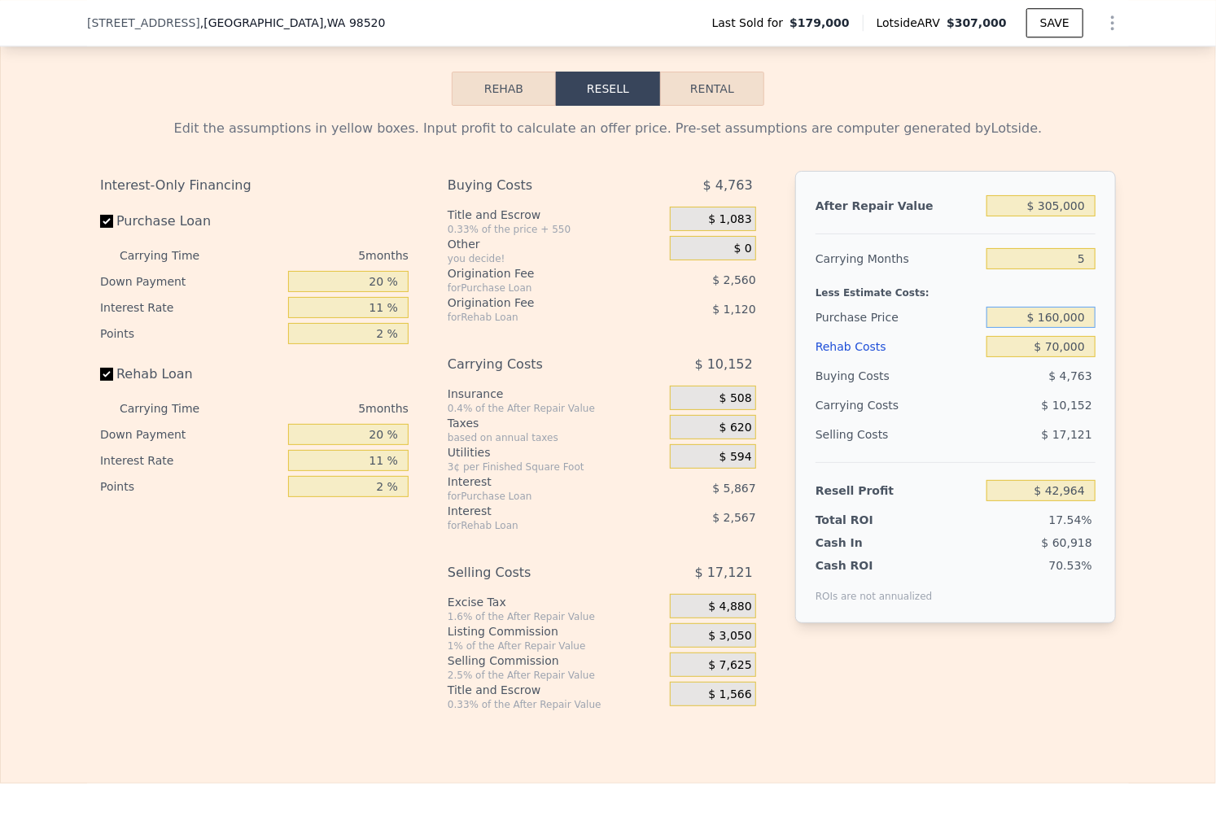
click at [1066, 316] on input "$ 160,000" at bounding box center [1040, 317] width 109 height 21
type input "$ 155,000"
click at [1106, 287] on div "After Repair Value $ 305,000 Carrying Months 5 Less Estimate Costs: Purchase Pr…" at bounding box center [955, 397] width 321 height 452
type input "$ 48,241"
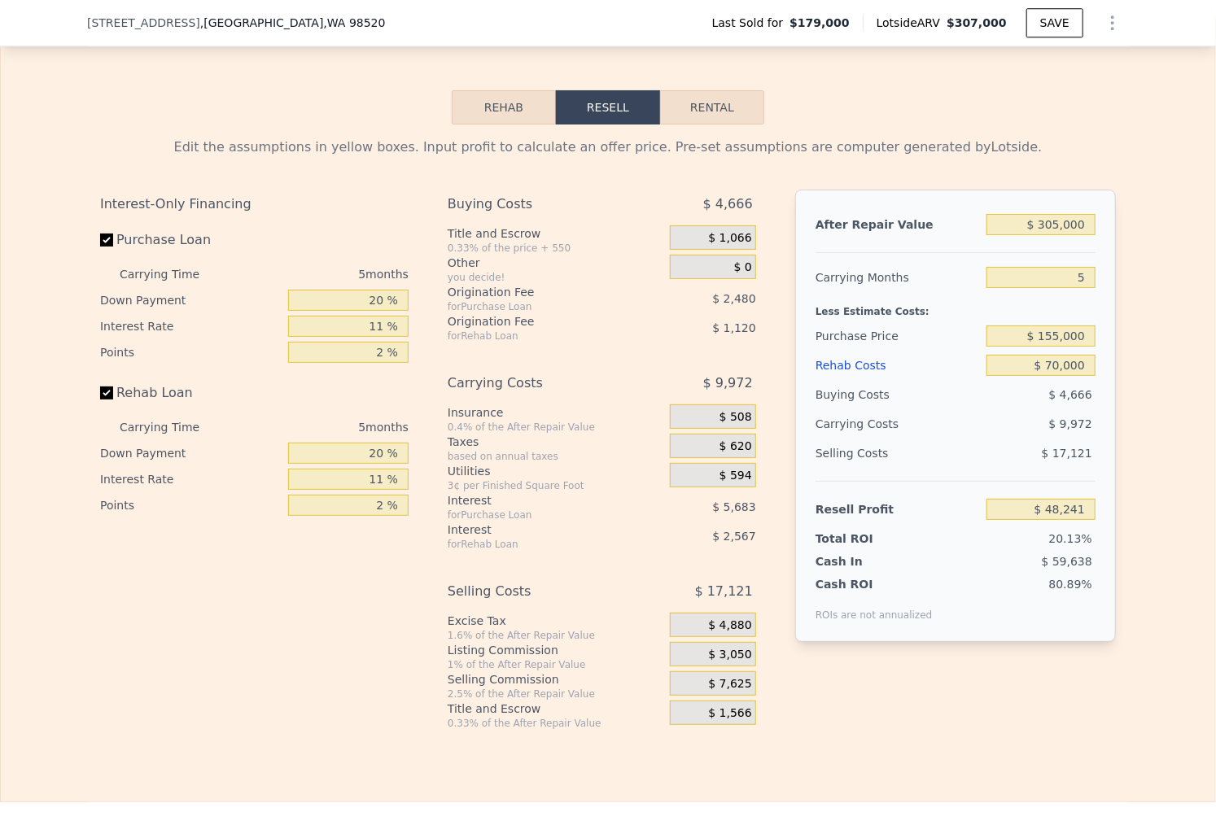
scroll to position [2286, 0]
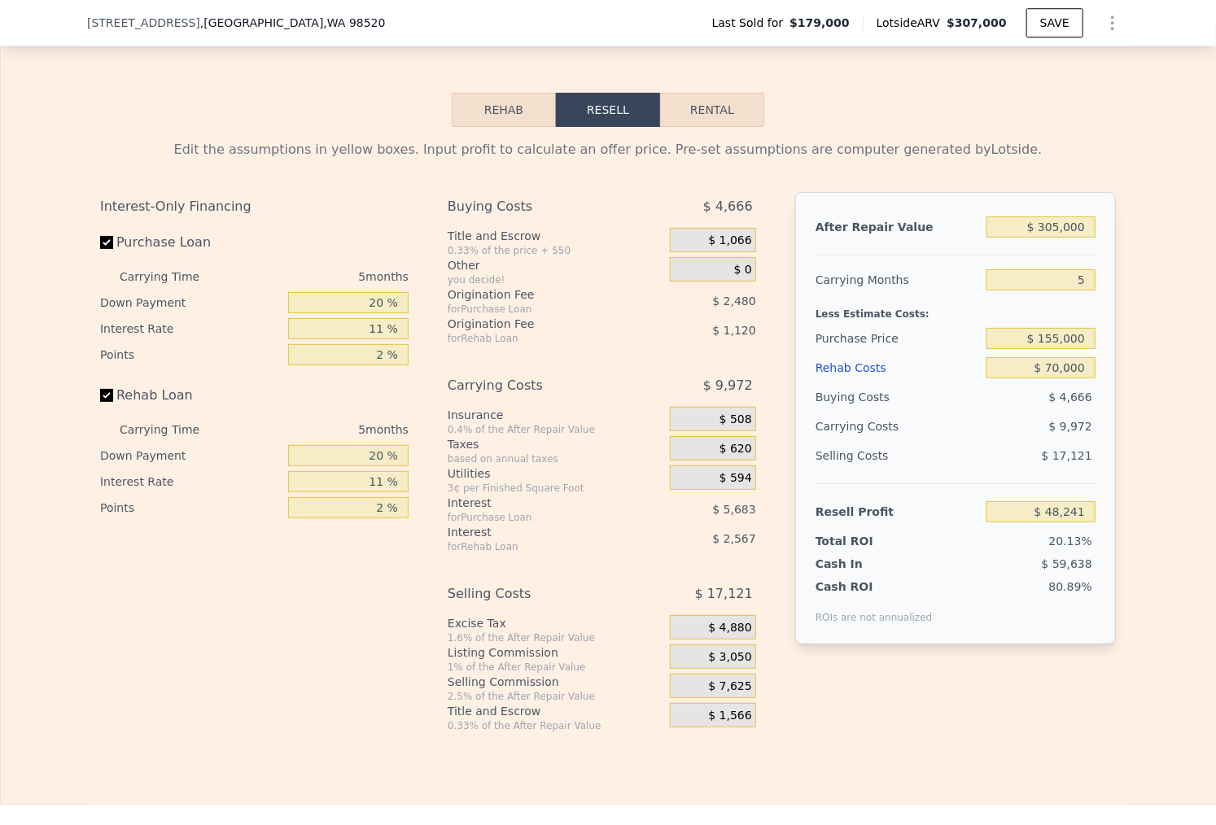
type input "$ 307,000"
type input "$ 0"
type input "$ 93,865"
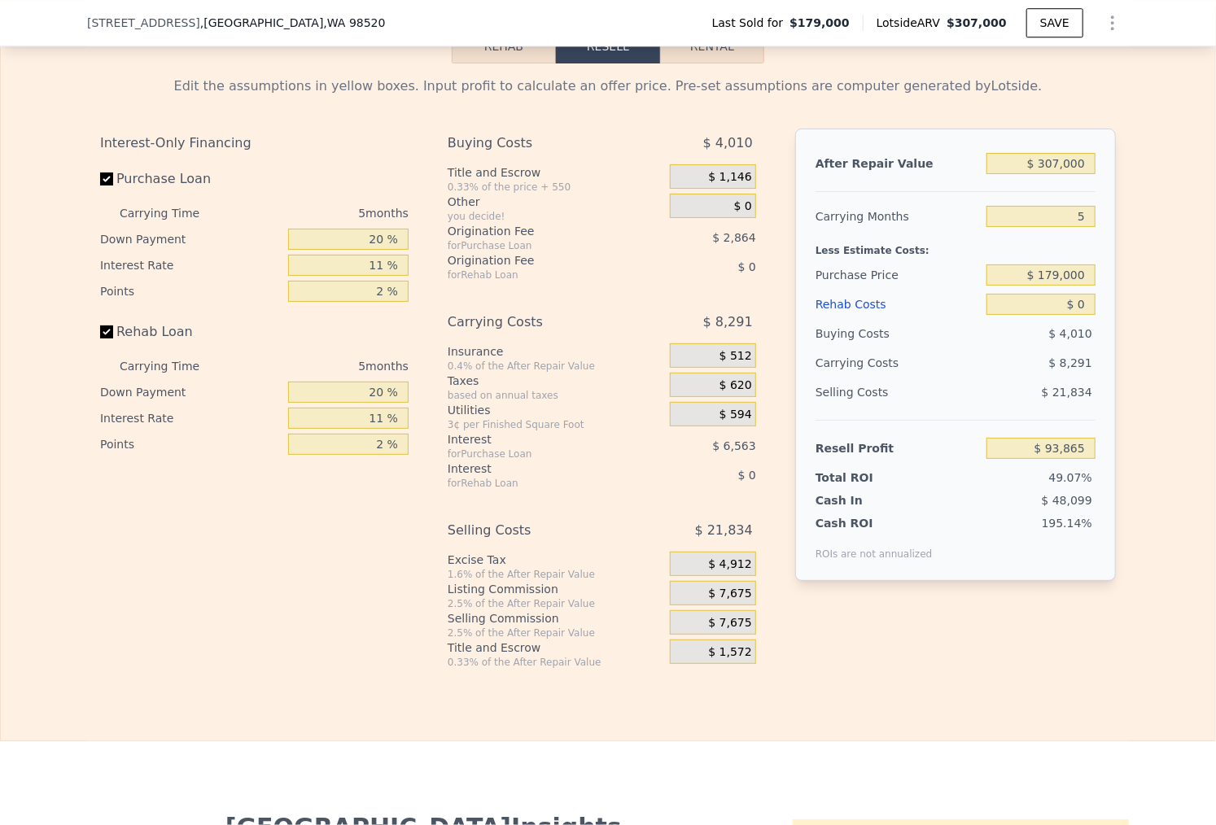
scroll to position [2334, 0]
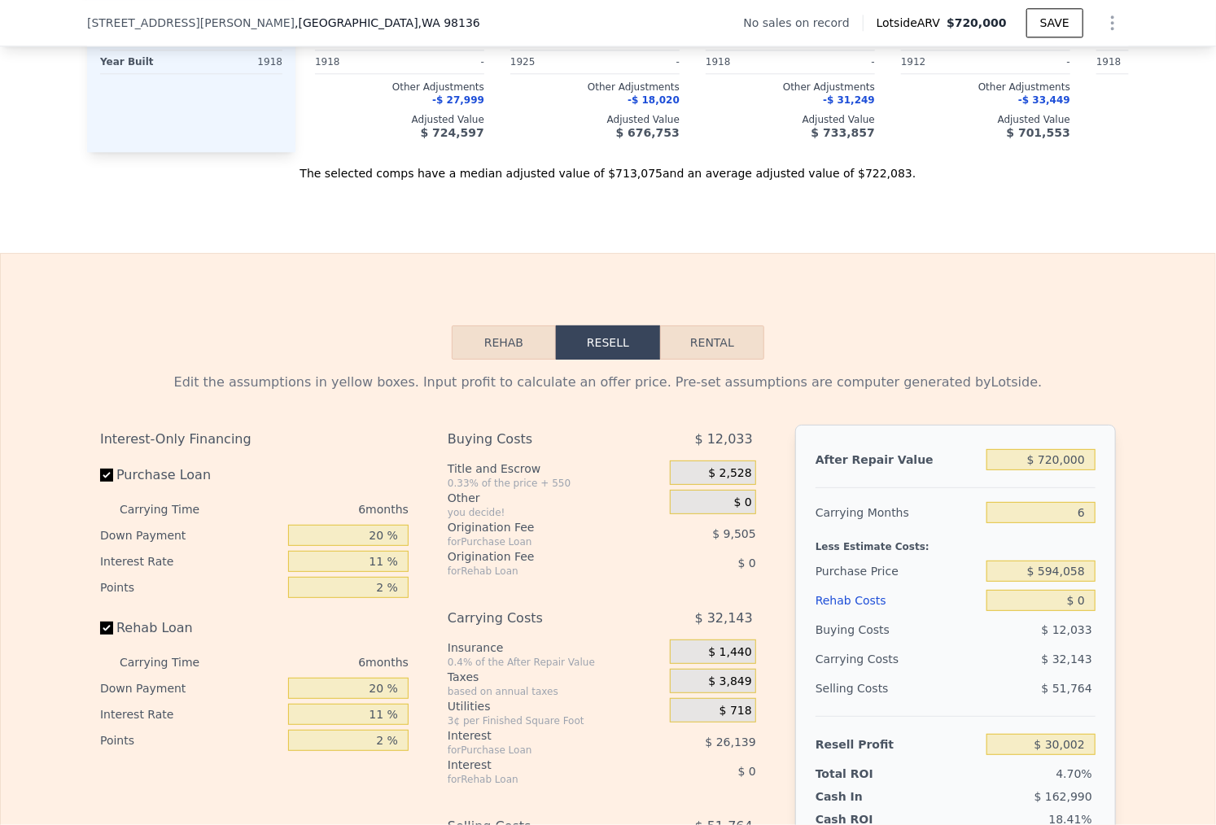
scroll to position [2083, 0]
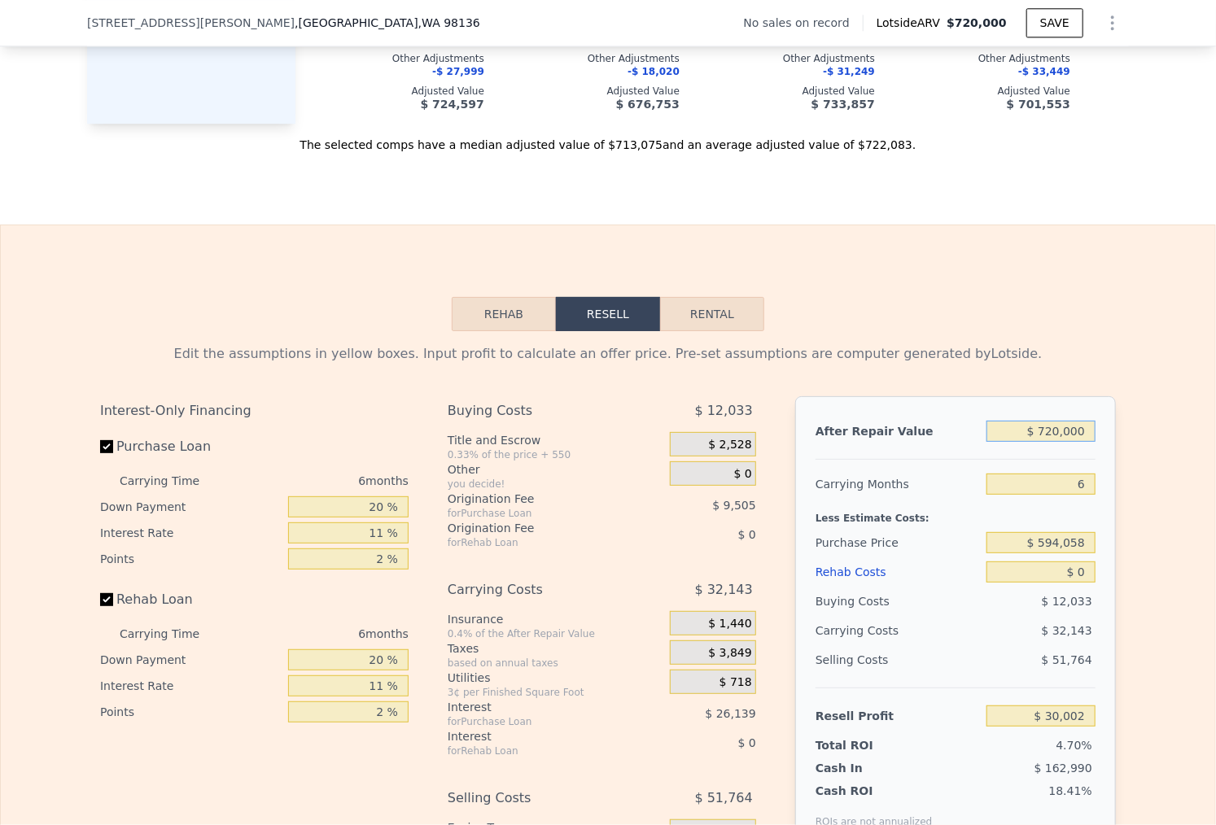
click at [1049, 430] on input "$ 720,000" at bounding box center [1040, 431] width 109 height 21
click at [1049, 429] on input "$ 720,000" at bounding box center [1040, 431] width 109 height 21
type input "$ 1,300,000"
type input "$ 567,587"
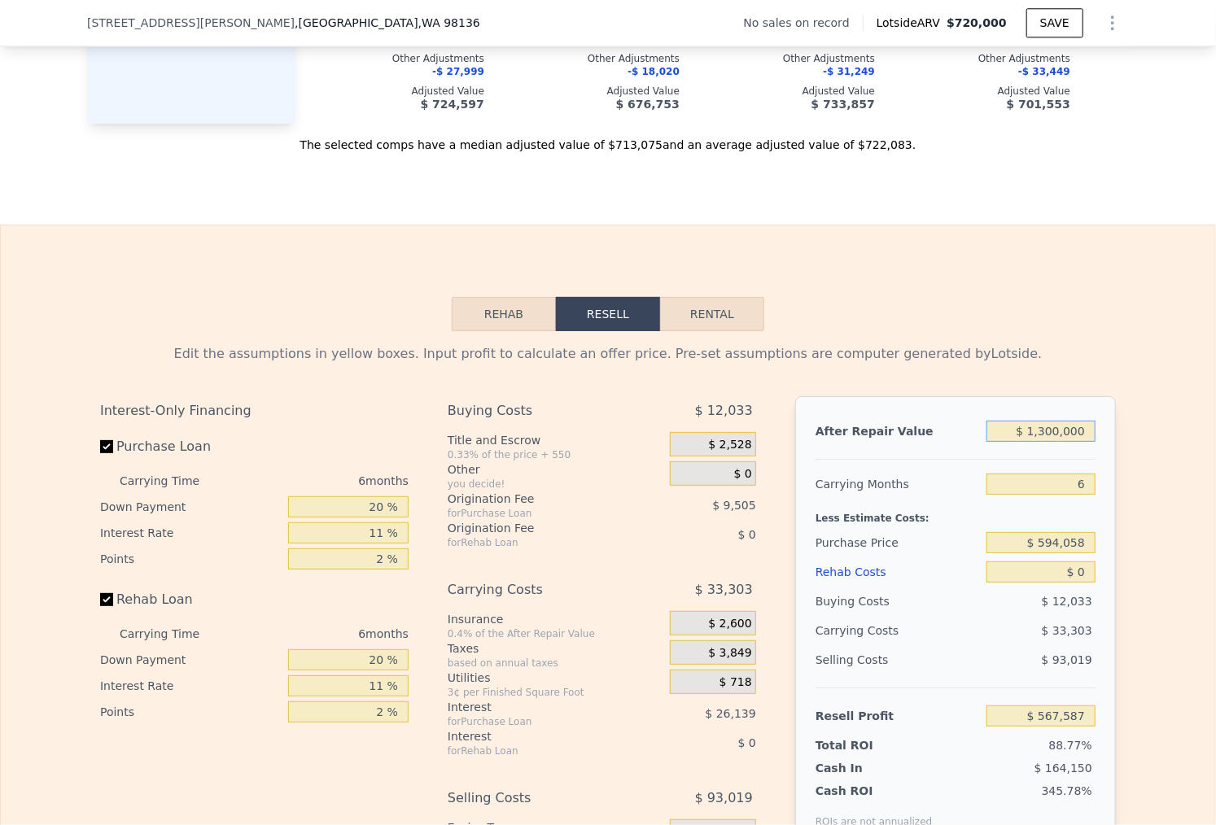
type input "$ 1,300,000"
click at [1052, 474] on input "6" at bounding box center [1040, 484] width 109 height 21
click at [1051, 474] on input "6" at bounding box center [1040, 484] width 109 height 21
type input "7"
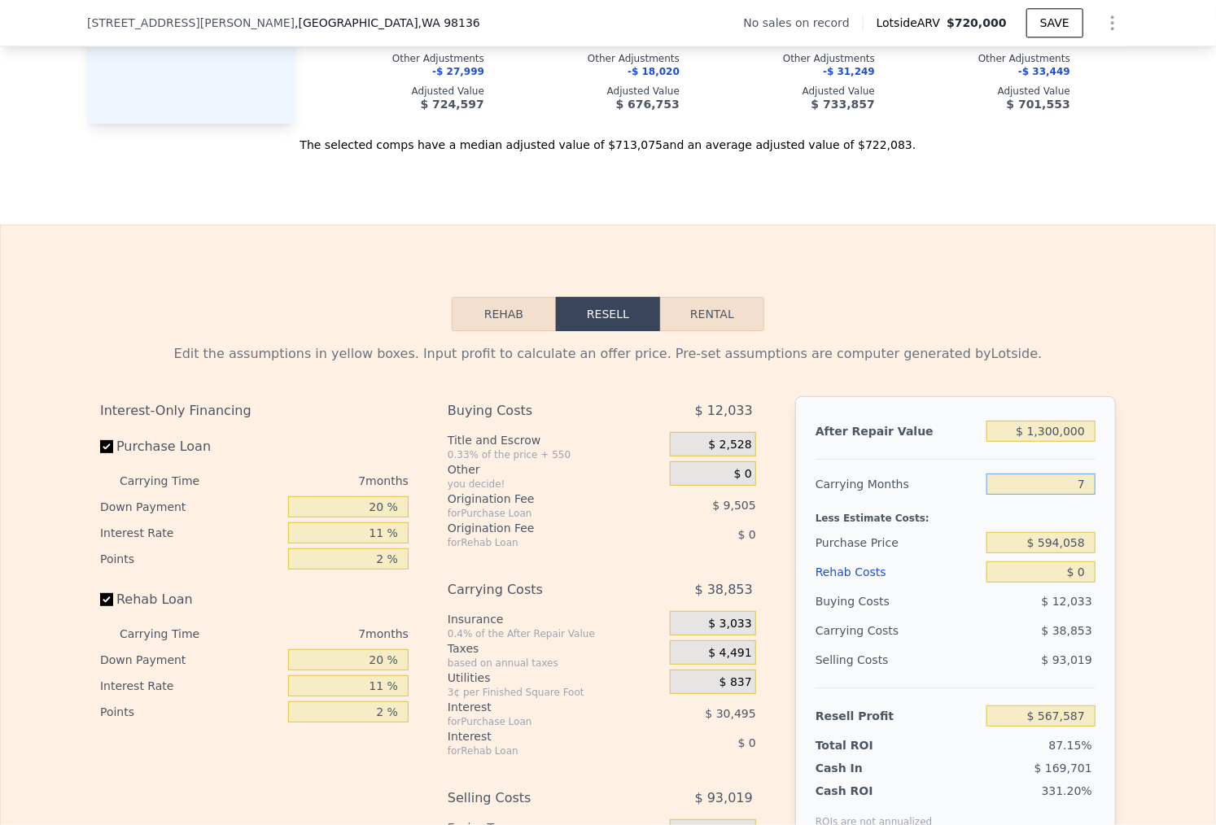
type input "$ 562,037"
type input "7"
click at [1047, 535] on input "$ 594,058" at bounding box center [1040, 542] width 109 height 21
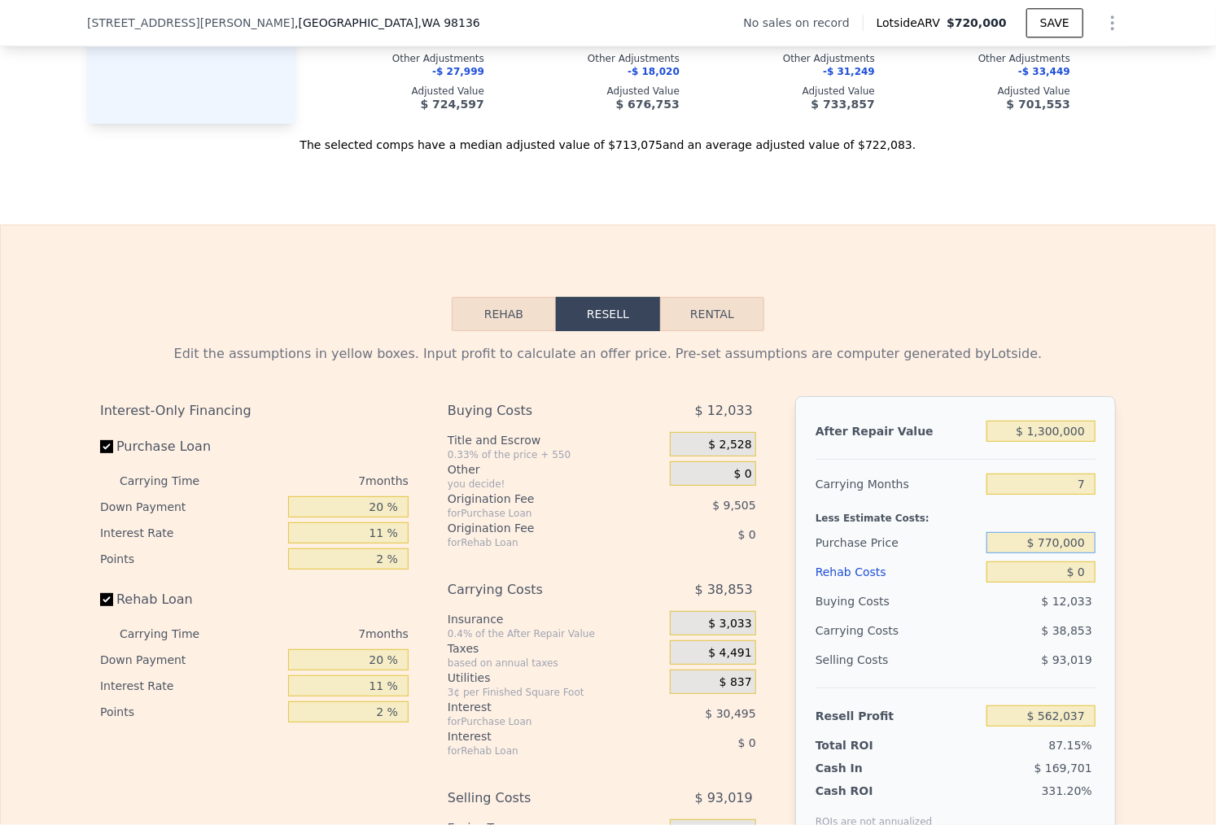
type input "$ 770,000"
click at [1027, 565] on input "$ 0" at bounding box center [1040, 571] width 109 height 21
type input "$ 373,657"
click at [1027, 565] on input "$ 0" at bounding box center [1040, 571] width 109 height 21
click at [1026, 565] on input "$ 0" at bounding box center [1040, 571] width 109 height 21
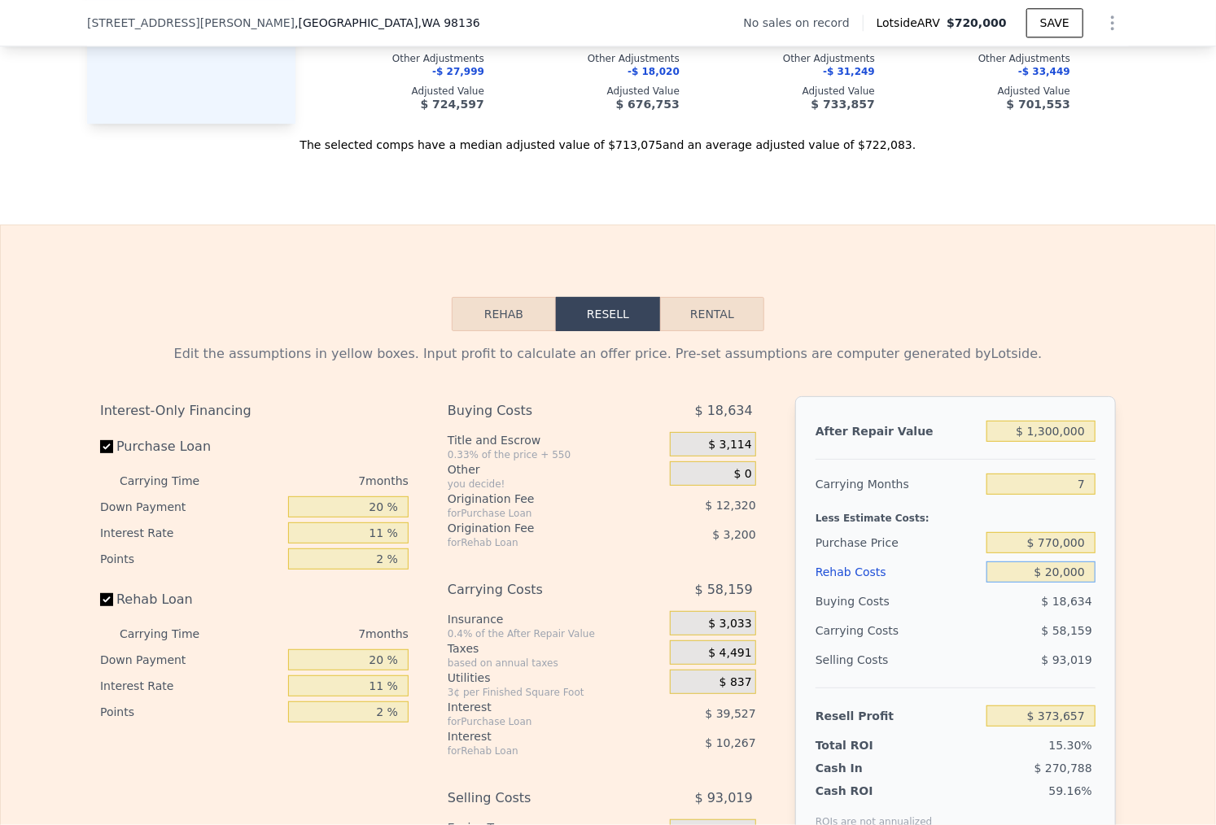
type input "$ 200,000"
type input "$ 160,188"
type input "$ 200,000"
click at [1110, 518] on div "After Repair Value $ 1,300,000 Carrying Months 7 Less Estimate Costs: Purchase …" at bounding box center [955, 622] width 321 height 452
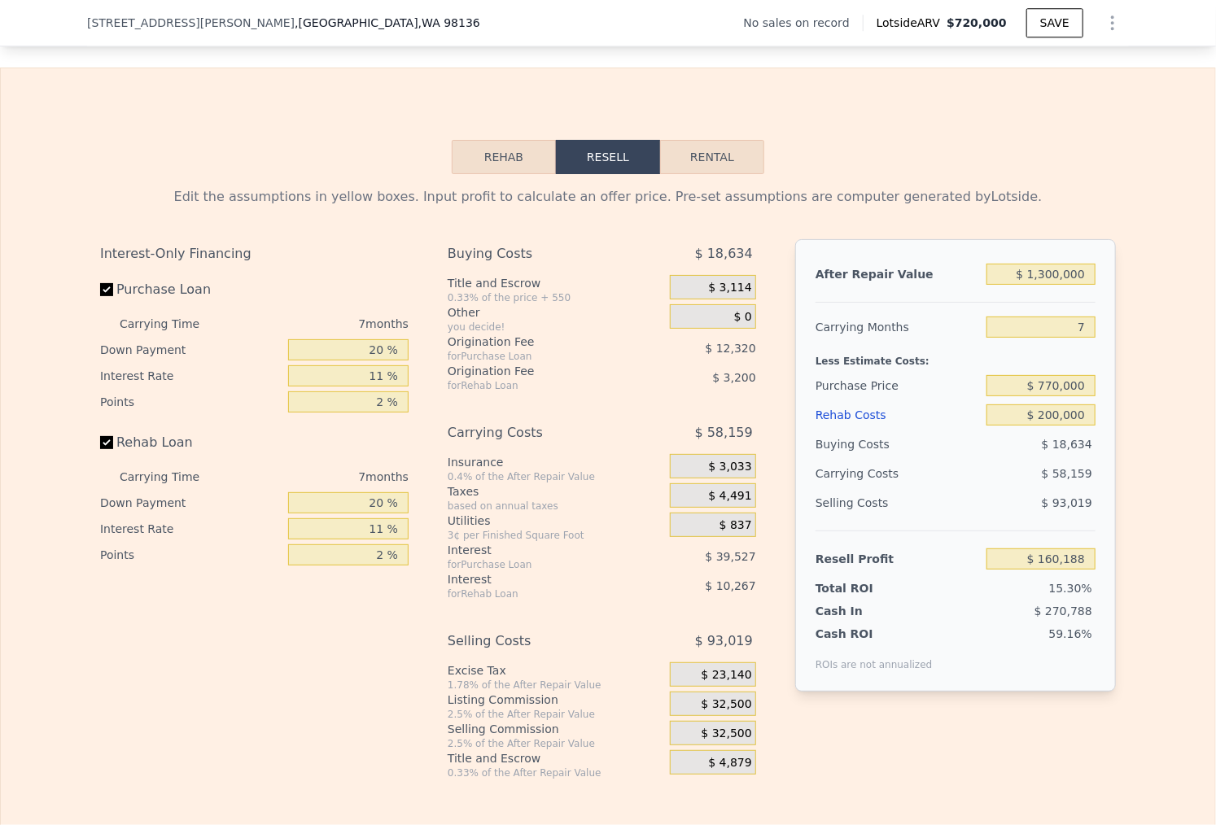
scroll to position [2261, 0]
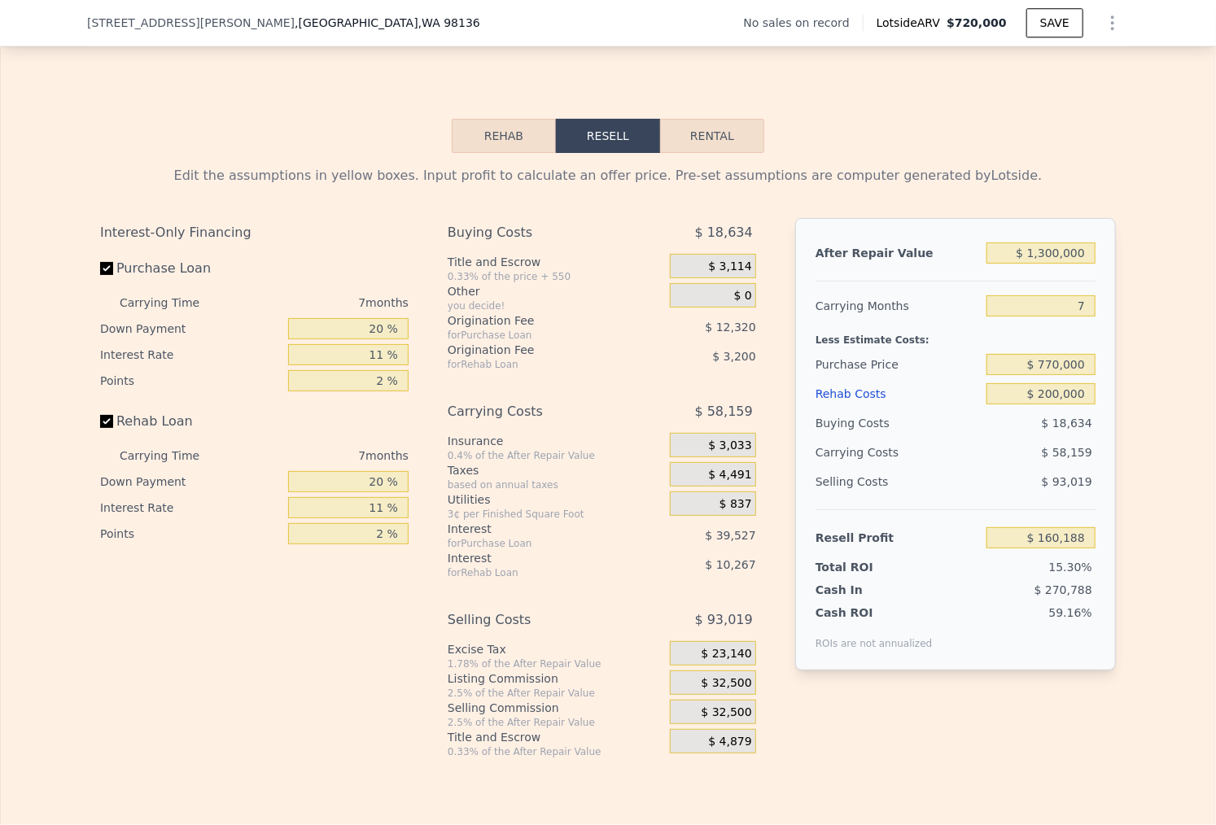
click at [740, 670] on div "$ 32,500" at bounding box center [713, 682] width 86 height 24
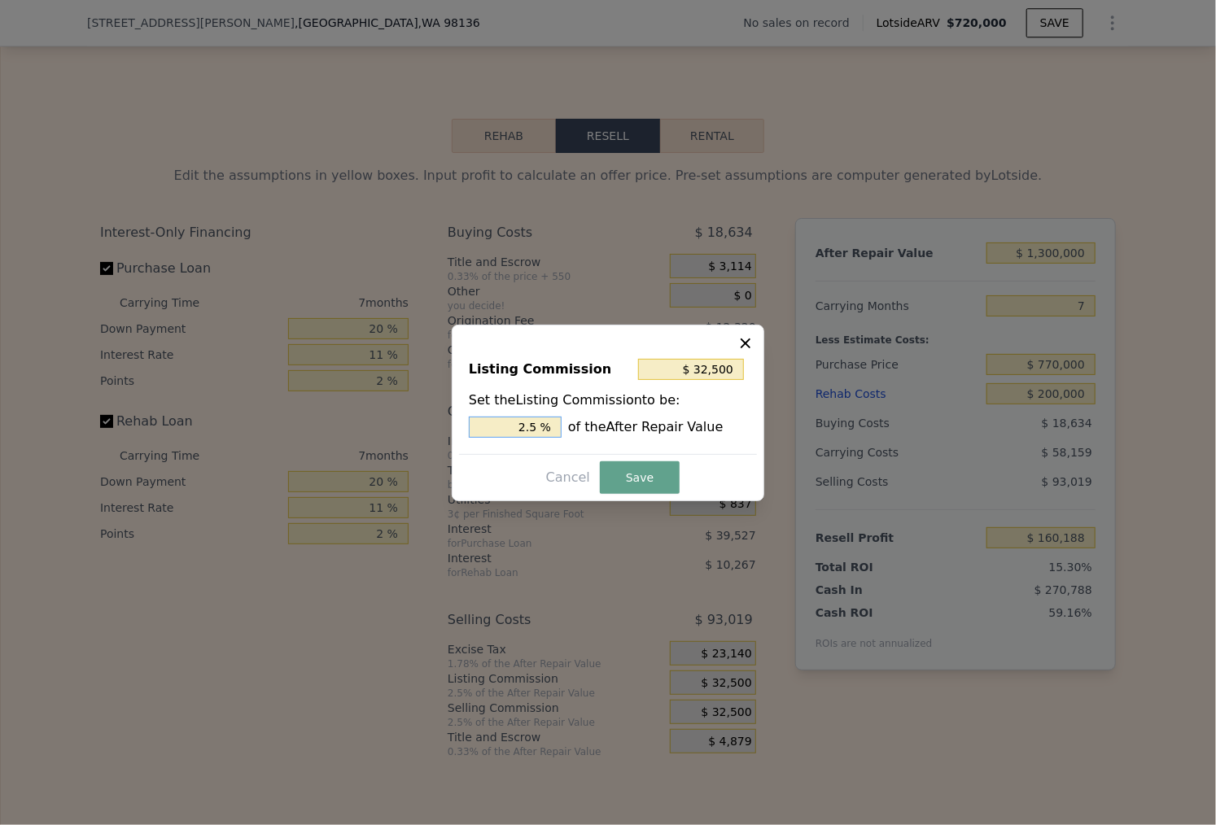
click at [522, 419] on input "2.5 %" at bounding box center [515, 427] width 93 height 21
type input "$ 13,000"
type input "1. %"
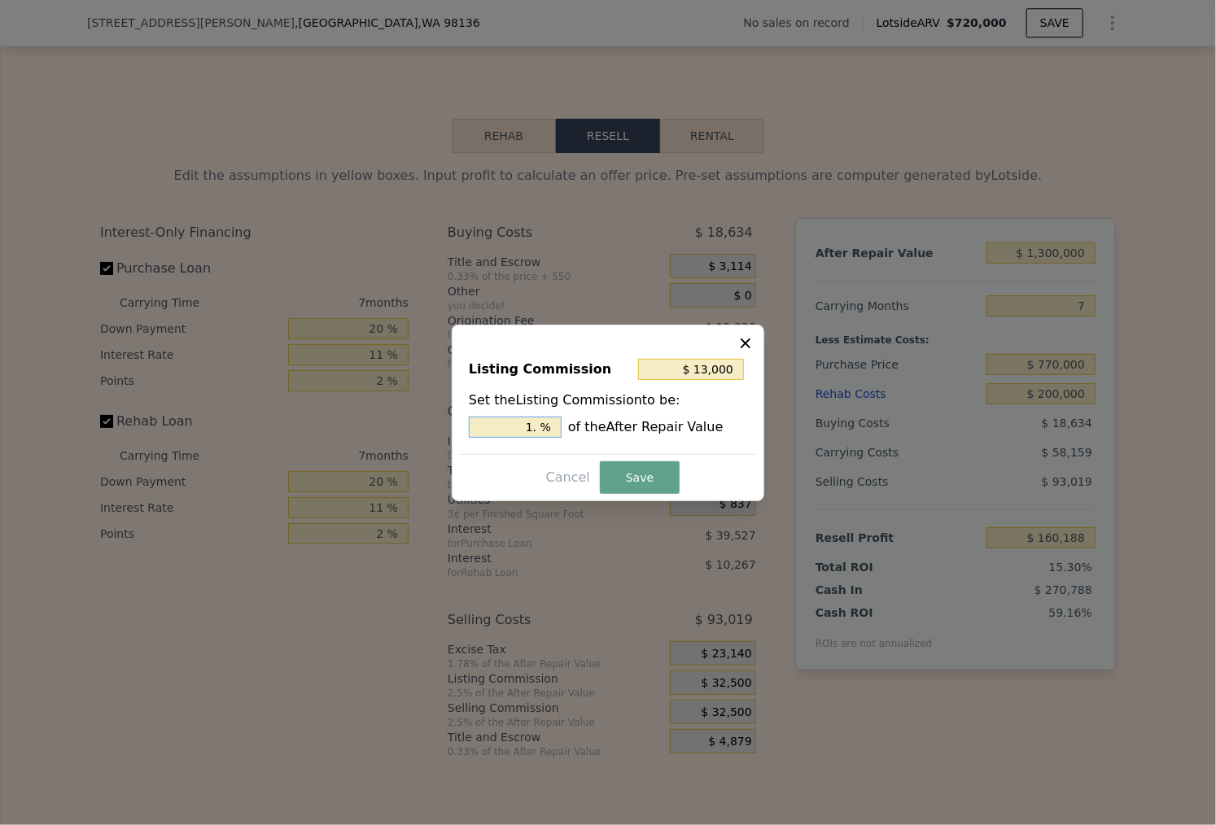
type input "$ 19,500"
type input "1.5 %"
click at [636, 479] on button "Save" at bounding box center [640, 477] width 80 height 33
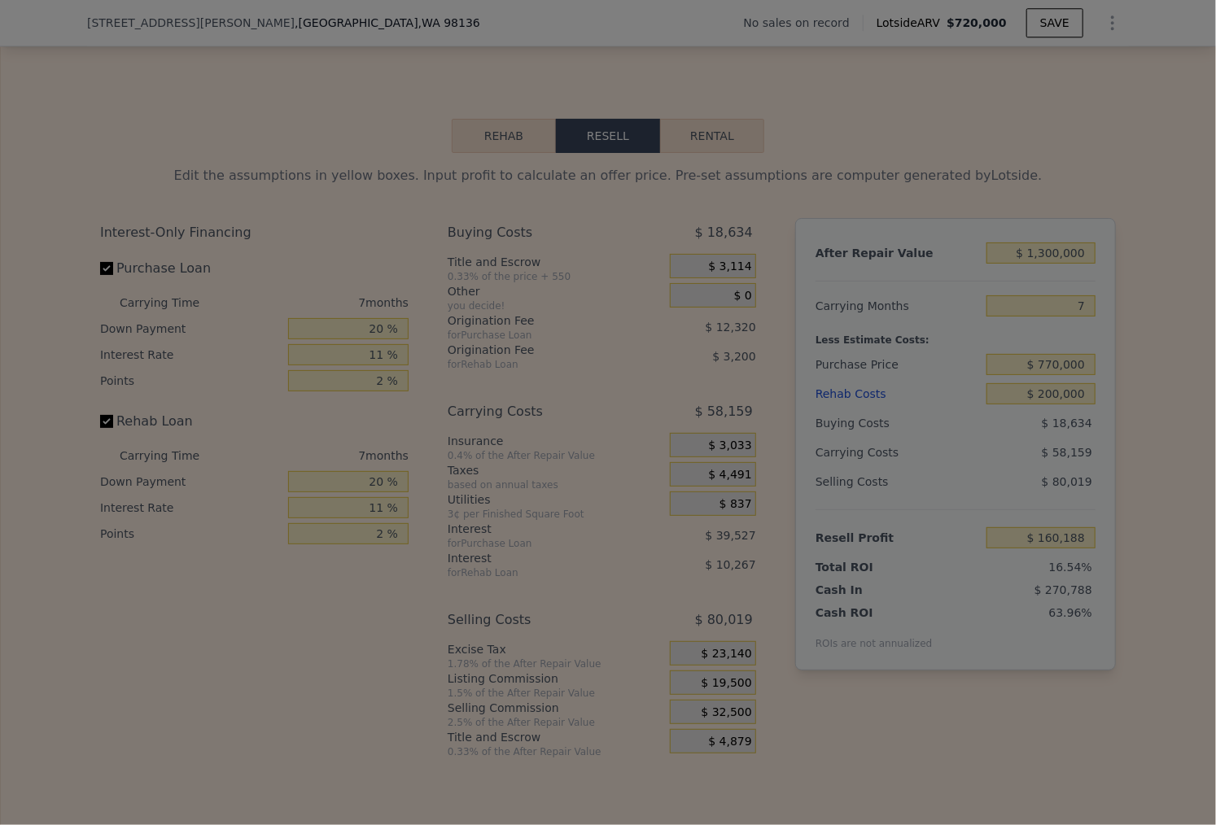
type input "$ 173,188"
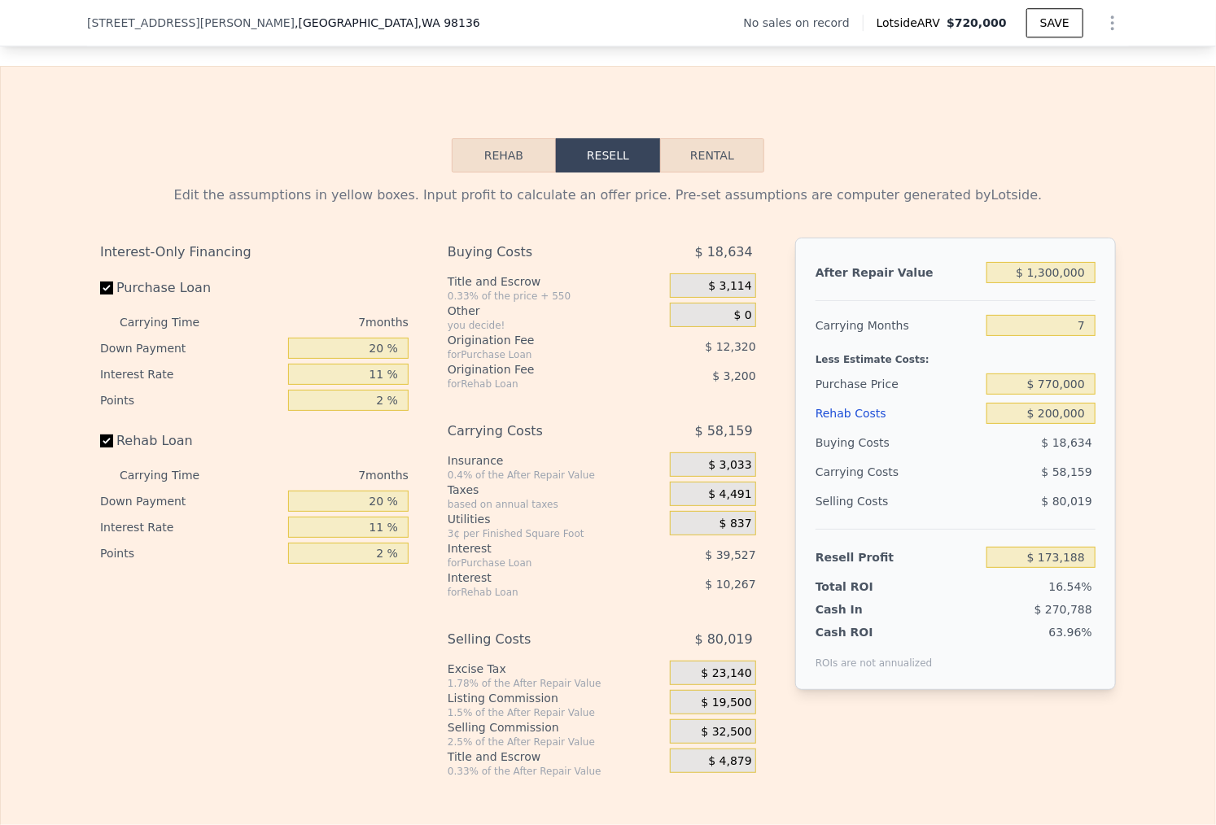
scroll to position [2240, 0]
click at [1059, 381] on input "$ 770,000" at bounding box center [1040, 385] width 109 height 21
click at [1119, 339] on div "Edit the assumptions in yellow boxes. Input profit to calculate an offer price.…" at bounding box center [607, 476] width 1041 height 605
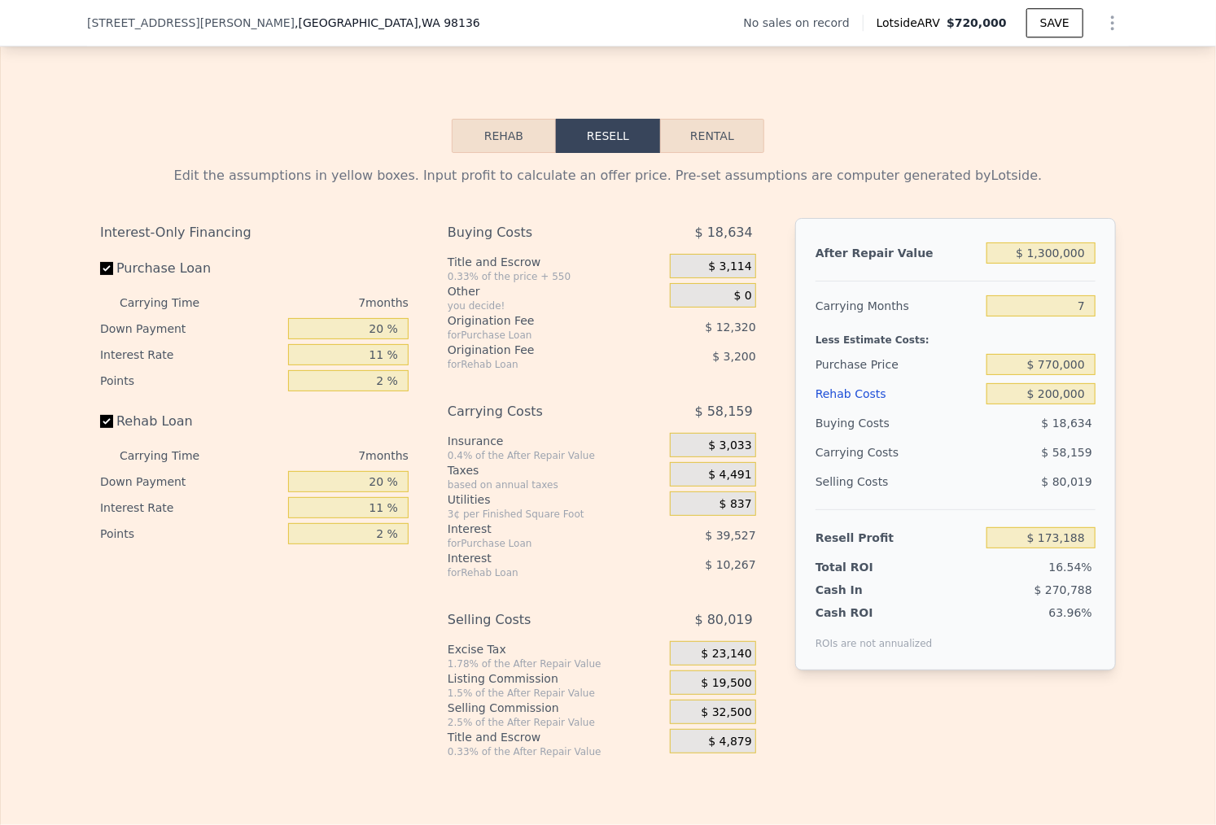
scroll to position [2264, 0]
